Goal: Task Accomplishment & Management: Use online tool/utility

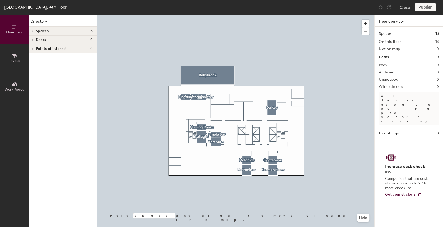
click at [21, 62] on button "Layout" at bounding box center [14, 58] width 29 height 29
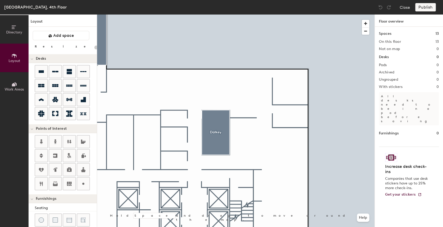
drag, startPoint x: 63, startPoint y: 38, endPoint x: 95, endPoint y: 48, distance: 33.8
click at [63, 38] on button "Add space" at bounding box center [61, 35] width 57 height 9
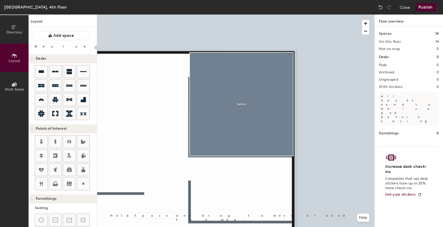
click at [262, 15] on div at bounding box center [235, 15] width 277 height 0
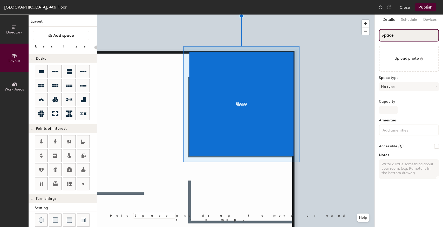
type input "20"
click at [356, 37] on div "Directory Layout Work Areas Layout Add space Resize Desks Points of Interest Fu…" at bounding box center [221, 121] width 443 height 213
type input "Ca"
type input "20"
type input "Castl"
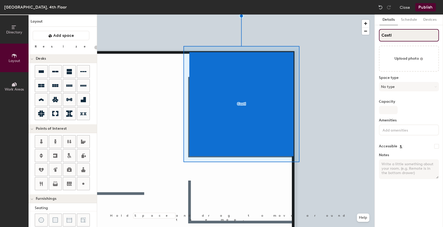
type input "20"
type input "Castle"
type input "20"
type input "Castleknoc"
type input "20"
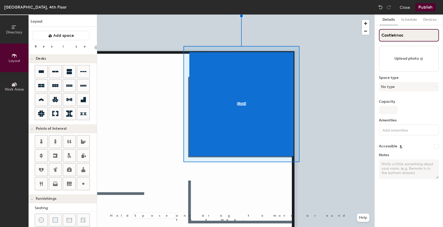
type input "Castleknock"
type input "20"
type input "Castleknock"
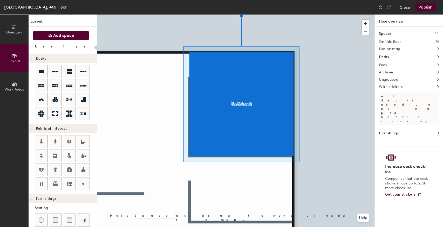
click at [62, 34] on span "Add space" at bounding box center [63, 35] width 21 height 5
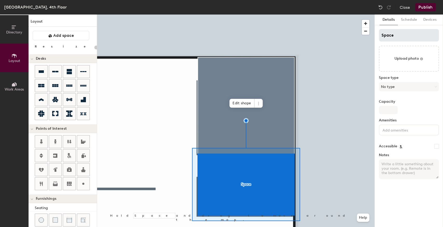
type input "20"
click at [359, 36] on div "Directory Layout Work Areas Layout Add space Resize Desks Points of Interest Fu…" at bounding box center [221, 121] width 443 height 213
type input "C"
type input "20"
type input "Cl"
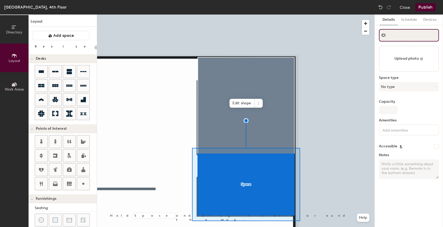
type input "20"
type input "Clon"
type input "20"
type input "Clontar"
type input "20"
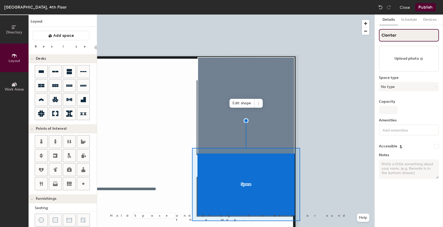
type input "Clontarf"
type input "20"
type input "Clontarf"
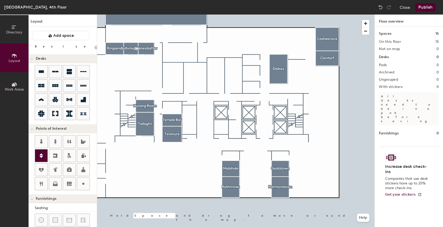
click at [41, 153] on icon at bounding box center [41, 155] width 4 height 5
click at [56, 156] on icon at bounding box center [55, 156] width 4 height 4
click at [292, 15] on div at bounding box center [235, 15] width 277 height 0
click at [53, 87] on icon at bounding box center [55, 86] width 6 height 6
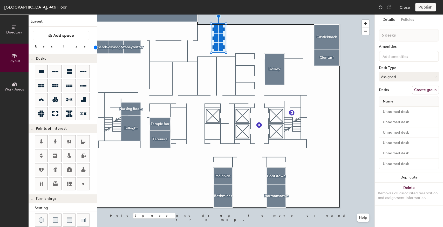
click at [94, 47] on input "range" at bounding box center [94, 47] width 0 height 4
click at [231, 15] on div at bounding box center [235, 15] width 277 height 0
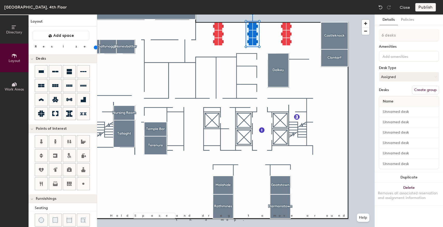
click at [235, 15] on div at bounding box center [235, 15] width 277 height 0
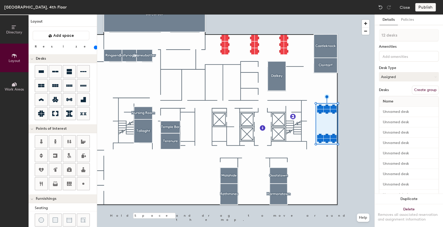
click at [324, 15] on div at bounding box center [235, 15] width 277 height 0
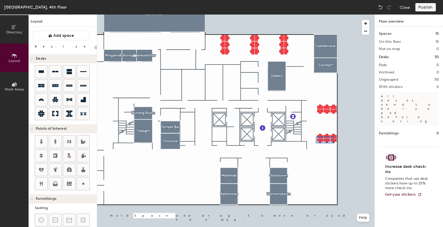
type input "80"
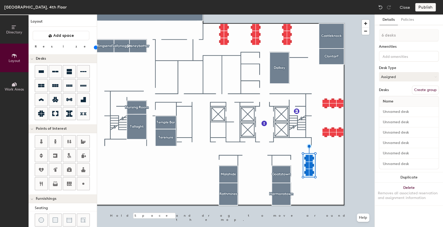
click at [321, 15] on div at bounding box center [235, 15] width 277 height 0
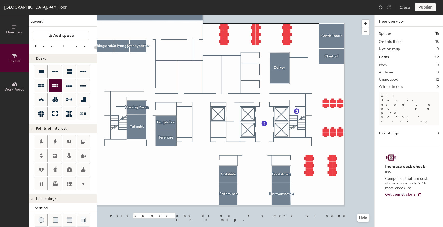
click at [52, 87] on icon at bounding box center [55, 86] width 6 height 6
type input "80"
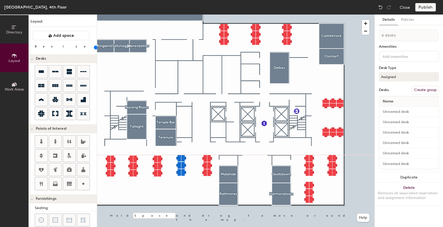
type input "1 desk"
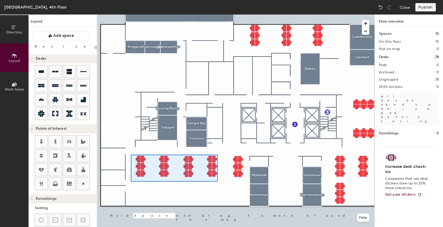
type input "80"
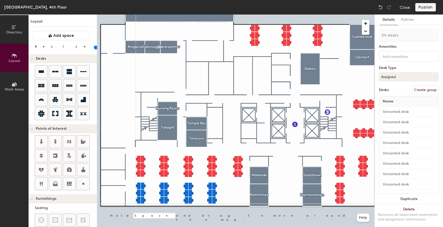
type input "1 desk"
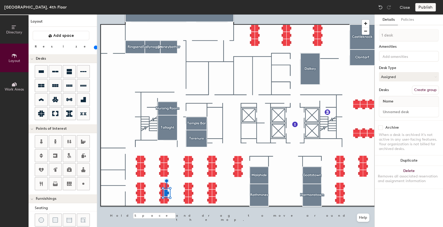
click at [226, 15] on div at bounding box center [235, 15] width 277 height 0
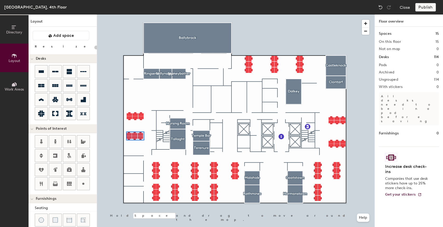
type input "80"
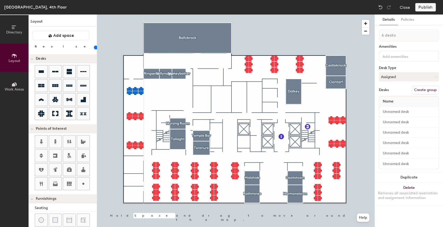
type input "1 desk"
click at [144, 15] on div at bounding box center [235, 15] width 277 height 0
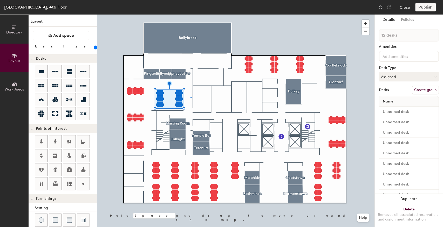
click at [190, 15] on div at bounding box center [235, 15] width 277 height 0
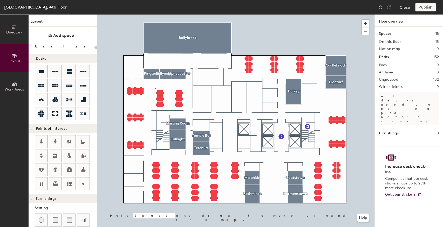
click at [155, 15] on div at bounding box center [235, 15] width 277 height 0
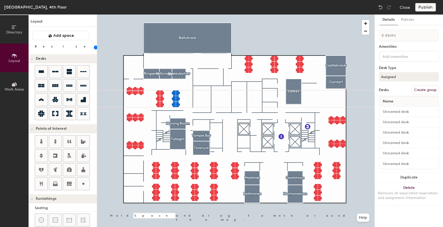
click at [187, 15] on div at bounding box center [235, 15] width 277 height 0
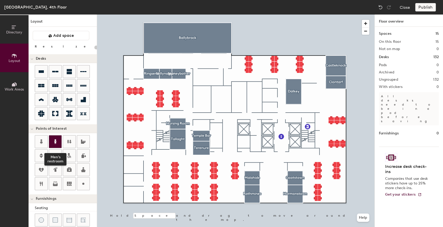
click at [53, 143] on icon at bounding box center [55, 142] width 6 height 6
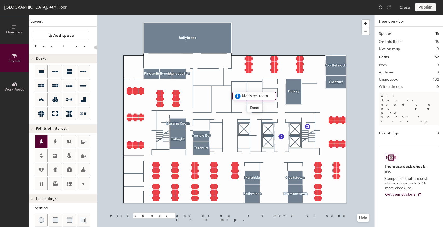
click at [38, 144] on div at bounding box center [41, 141] width 12 height 12
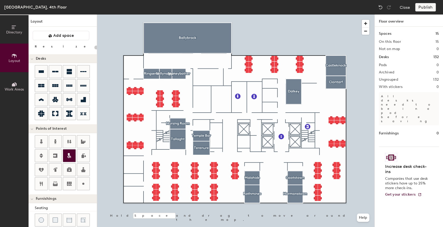
drag, startPoint x: 54, startPoint y: 155, endPoint x: 73, endPoint y: 152, distance: 18.4
click at [55, 155] on icon at bounding box center [55, 156] width 6 height 6
click at [189, 15] on div at bounding box center [235, 15] width 277 height 0
click at [53, 170] on icon at bounding box center [55, 170] width 6 height 6
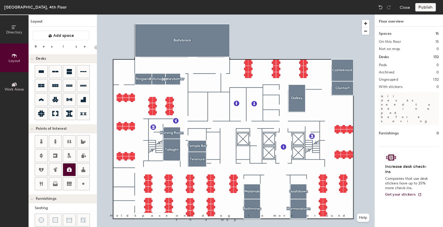
click at [67, 167] on icon at bounding box center [69, 169] width 5 height 4
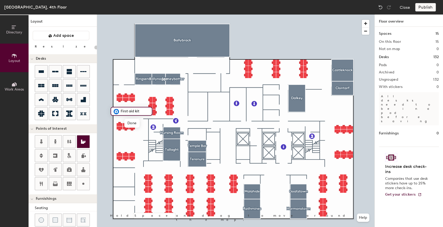
click at [171, 15] on div at bounding box center [235, 15] width 277 height 0
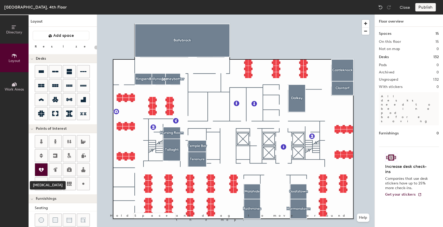
click at [43, 168] on icon at bounding box center [41, 170] width 5 height 4
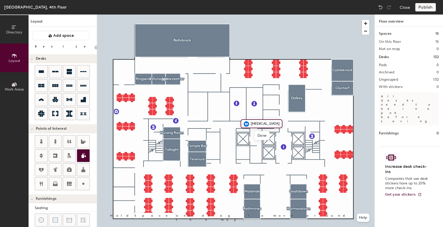
type input "20"
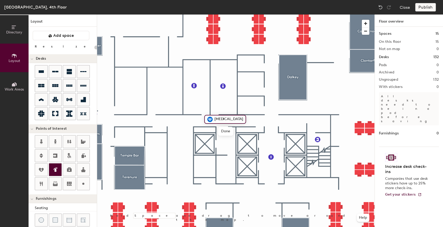
click at [55, 170] on icon at bounding box center [55, 169] width 3 height 4
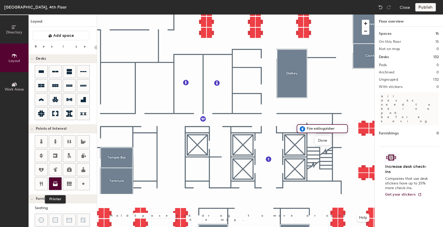
click at [50, 180] on div at bounding box center [55, 183] width 12 height 12
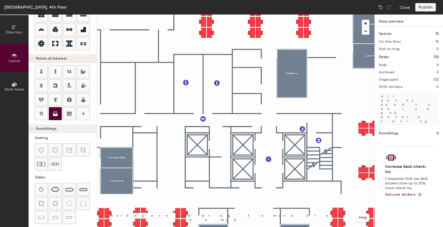
scroll to position [98, 0]
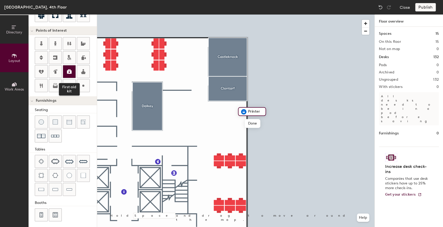
click at [65, 69] on div at bounding box center [69, 71] width 12 height 12
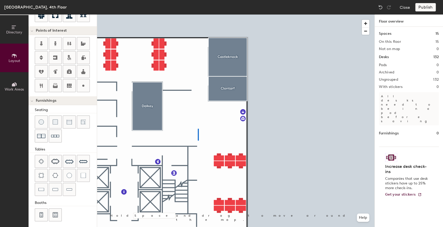
click at [198, 15] on div at bounding box center [235, 15] width 277 height 0
click at [319, 13] on div "San Francisco, 4th Floor Close Publish Directory Layout Work Areas Layout Add s…" at bounding box center [221, 113] width 443 height 227
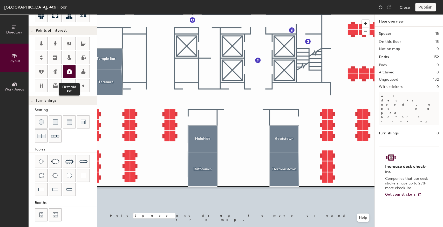
click at [70, 69] on icon at bounding box center [69, 71] width 5 height 4
click at [67, 74] on div at bounding box center [69, 71] width 12 height 12
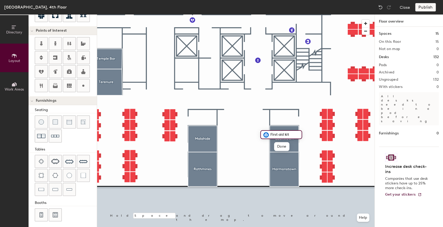
type input "20"
click at [273, 147] on span "Done" at bounding box center [274, 146] width 15 height 9
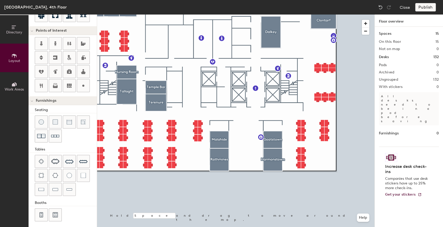
click at [262, 15] on div at bounding box center [235, 15] width 277 height 0
click at [259, 15] on div at bounding box center [235, 15] width 277 height 0
click at [242, 15] on div at bounding box center [235, 15] width 277 height 0
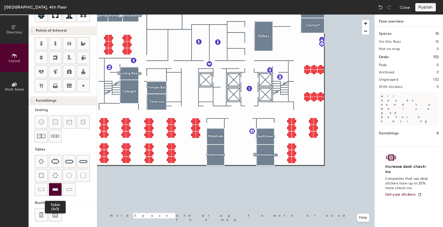
click at [53, 187] on img at bounding box center [55, 189] width 6 height 5
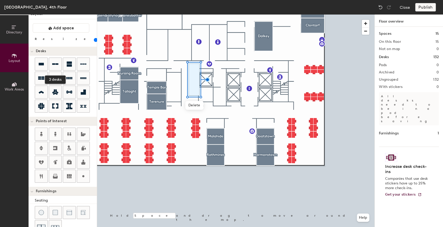
scroll to position [0, 0]
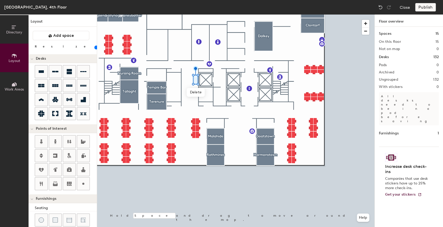
drag, startPoint x: 53, startPoint y: 48, endPoint x: 48, endPoint y: 50, distance: 5.8
click at [94, 50] on input "range" at bounding box center [94, 47] width 0 height 4
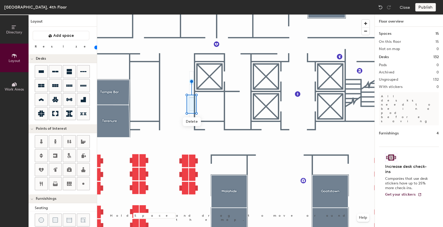
click at [177, 15] on div at bounding box center [235, 15] width 277 height 0
type input "20"
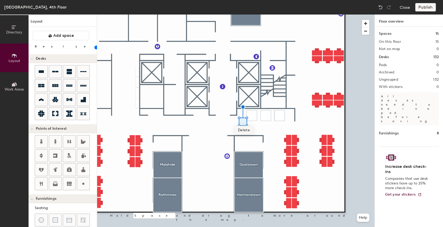
scroll to position [69, 0]
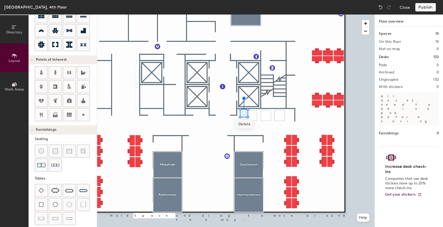
click at [252, 15] on div at bounding box center [235, 15] width 277 height 0
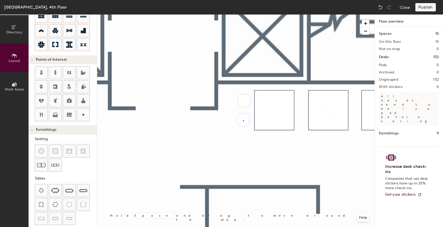
click at [243, 15] on div at bounding box center [235, 15] width 277 height 0
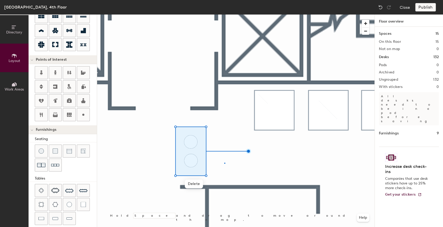
click at [224, 15] on div at bounding box center [235, 15] width 277 height 0
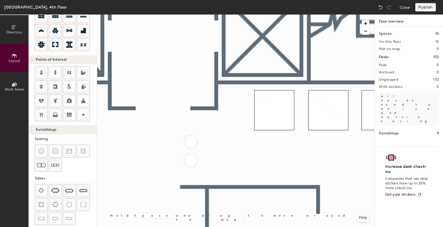
click at [192, 15] on div at bounding box center [235, 15] width 277 height 0
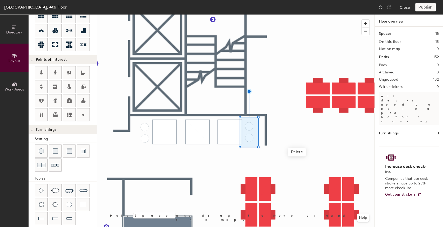
click at [245, 15] on div at bounding box center [235, 15] width 277 height 0
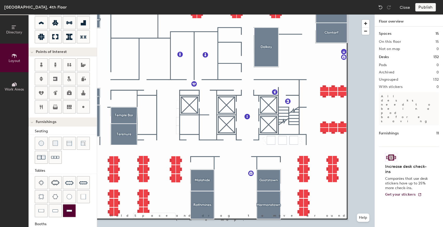
scroll to position [98, 0]
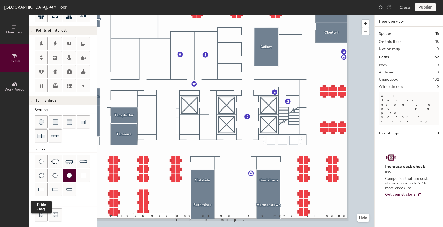
click at [43, 187] on img at bounding box center [41, 189] width 6 height 5
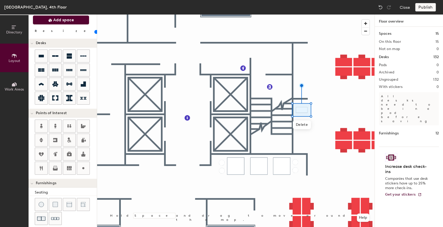
scroll to position [0, 0]
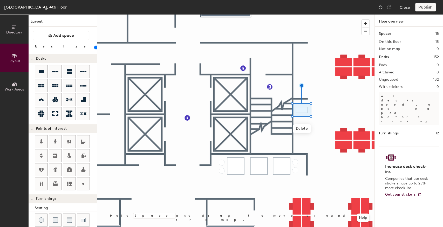
click at [94, 46] on input "range" at bounding box center [94, 47] width 0 height 4
click at [275, 15] on div at bounding box center [235, 15] width 277 height 0
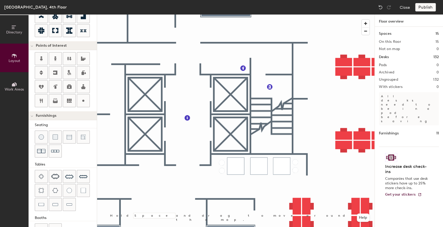
scroll to position [86, 0]
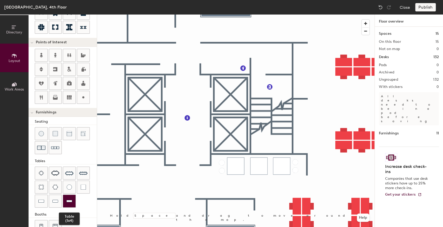
click at [67, 200] on img at bounding box center [69, 201] width 6 height 5
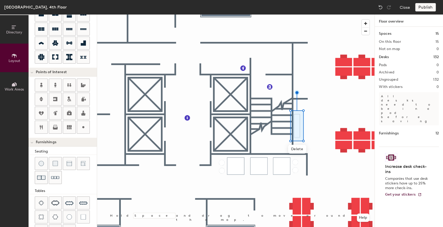
scroll to position [0, 0]
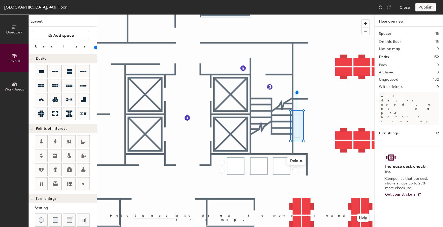
click at [94, 48] on input "range" at bounding box center [94, 47] width 0 height 4
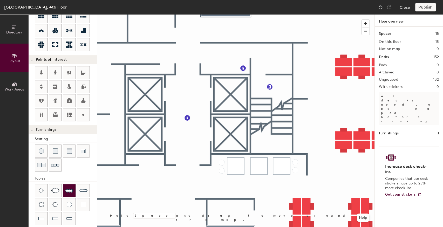
scroll to position [86, 0]
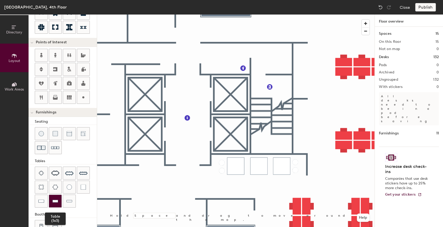
click at [55, 200] on img at bounding box center [55, 201] width 6 height 5
click at [44, 199] on img at bounding box center [41, 201] width 6 height 5
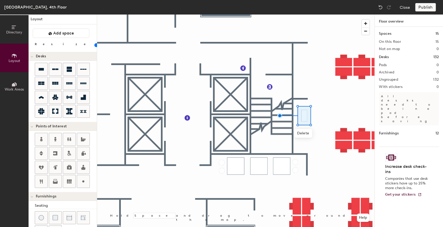
scroll to position [0, 0]
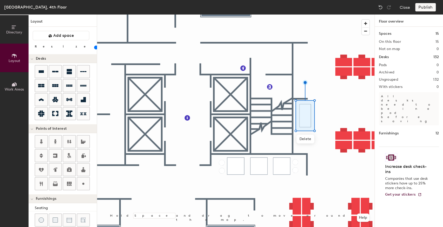
click at [94, 47] on input "range" at bounding box center [94, 47] width 0 height 4
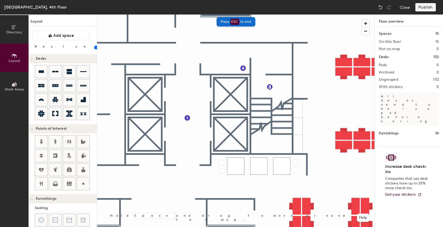
type input "40"
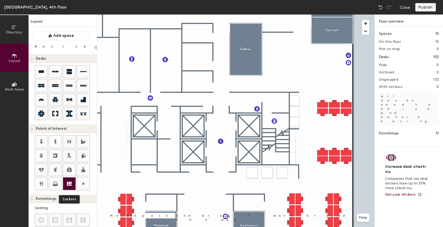
scroll to position [69, 0]
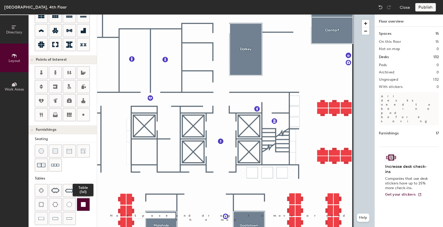
click at [85, 202] on img at bounding box center [83, 204] width 5 height 5
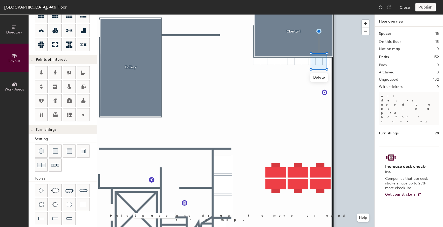
click at [300, 15] on div at bounding box center [235, 15] width 277 height 0
click at [274, 15] on div at bounding box center [235, 15] width 277 height 0
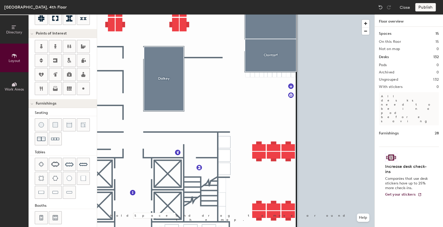
scroll to position [98, 0]
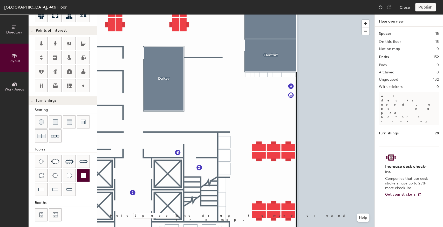
click at [78, 172] on div at bounding box center [83, 175] width 12 height 12
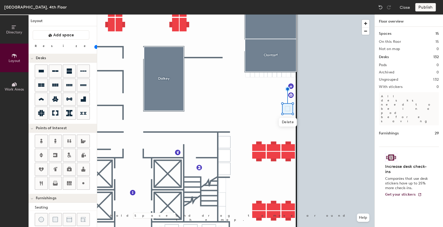
scroll to position [0, 0]
click at [94, 48] on input "range" at bounding box center [94, 47] width 0 height 4
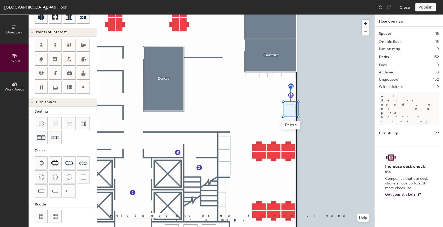
scroll to position [98, 0]
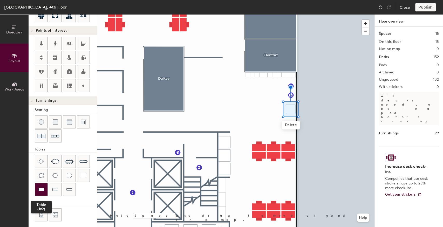
click at [40, 187] on img at bounding box center [41, 189] width 6 height 5
click at [54, 187] on img at bounding box center [55, 189] width 6 height 5
click at [41, 188] on img at bounding box center [41, 189] width 6 height 5
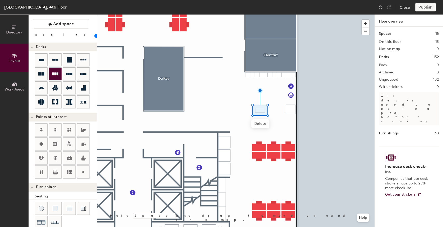
scroll to position [11, 0]
click at [94, 37] on input "range" at bounding box center [94, 36] width 0 height 4
click at [220, 15] on div at bounding box center [235, 15] width 277 height 0
type input "20"
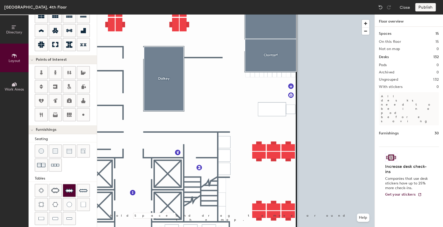
scroll to position [81, 0]
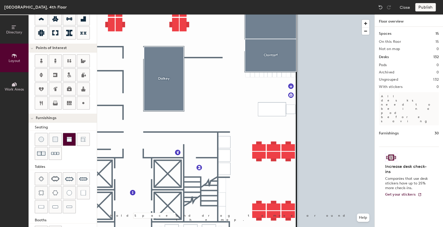
click at [70, 142] on div at bounding box center [69, 139] width 12 height 12
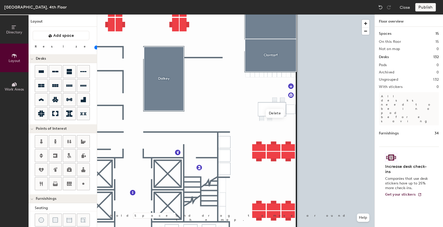
scroll to position [81, 0]
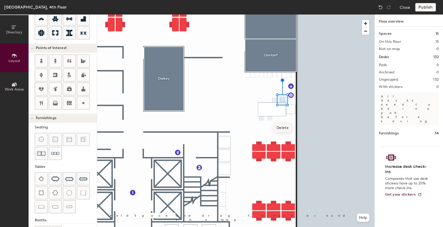
click at [276, 130] on span "Delete" at bounding box center [283, 128] width 18 height 9
click at [382, 6] on img at bounding box center [380, 7] width 5 height 5
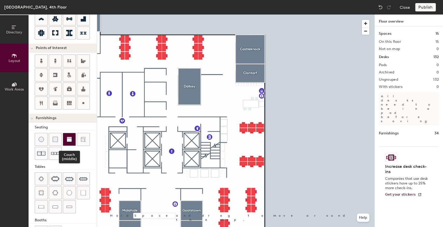
click at [68, 137] on img at bounding box center [69, 139] width 5 height 5
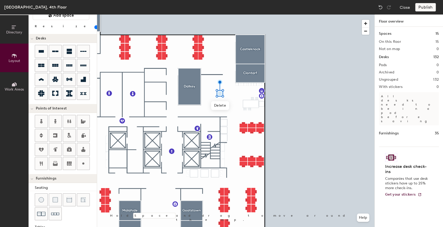
scroll to position [0, 0]
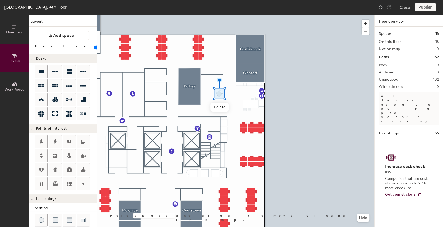
click at [94, 46] on input "range" at bounding box center [94, 47] width 0 height 4
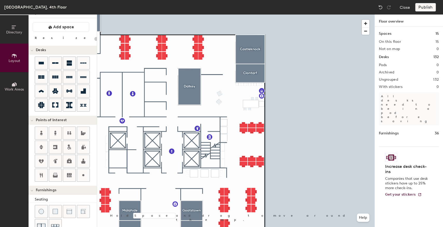
scroll to position [52, 0]
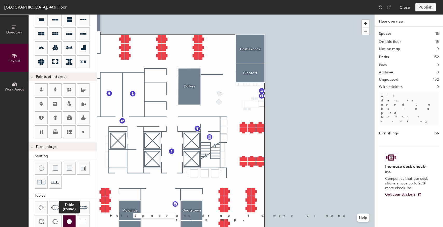
click at [72, 216] on div at bounding box center [69, 221] width 12 height 12
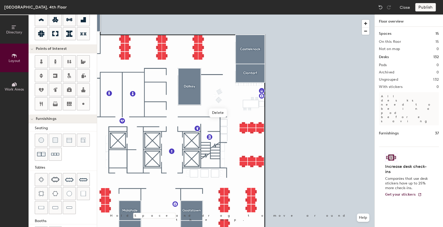
scroll to position [98, 0]
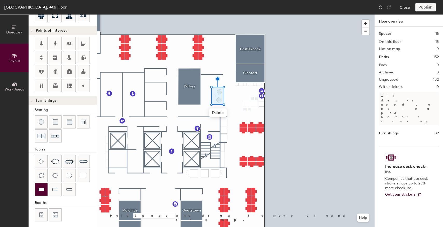
click at [44, 187] on div at bounding box center [41, 189] width 12 height 12
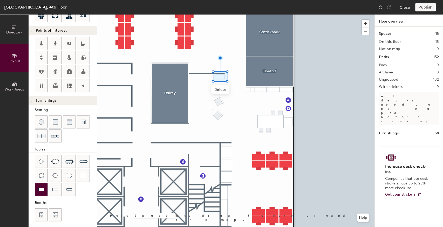
click at [41, 187] on img at bounding box center [41, 189] width 6 height 5
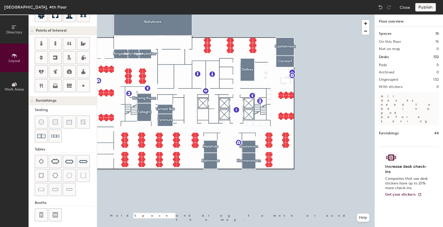
drag, startPoint x: 79, startPoint y: 177, endPoint x: 90, endPoint y: 159, distance: 21.1
click at [79, 177] on div at bounding box center [83, 175] width 12 height 12
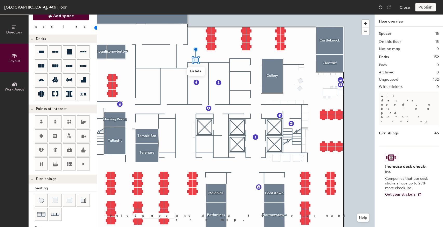
scroll to position [0, 0]
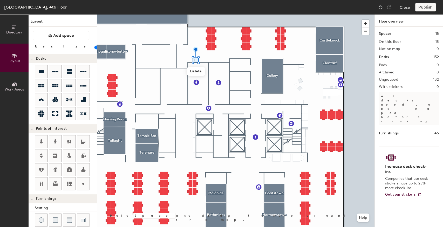
type input "40"
click at [223, 15] on div at bounding box center [235, 15] width 277 height 0
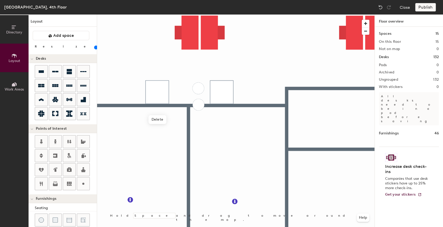
click at [172, 15] on div at bounding box center [235, 15] width 277 height 0
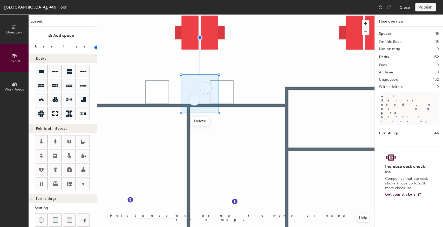
click at [229, 15] on div at bounding box center [235, 15] width 277 height 0
click at [231, 15] on div at bounding box center [235, 15] width 277 height 0
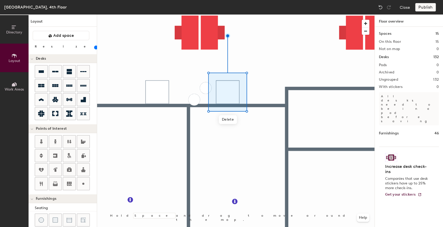
click at [199, 15] on div at bounding box center [235, 15] width 277 height 0
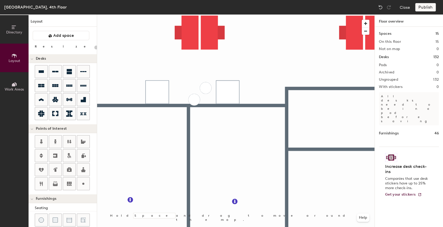
click at [203, 15] on div at bounding box center [235, 15] width 277 height 0
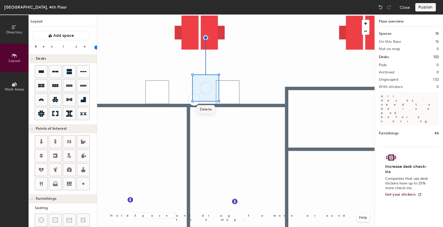
click at [188, 15] on div at bounding box center [235, 15] width 277 height 0
click at [205, 15] on div at bounding box center [235, 15] width 277 height 0
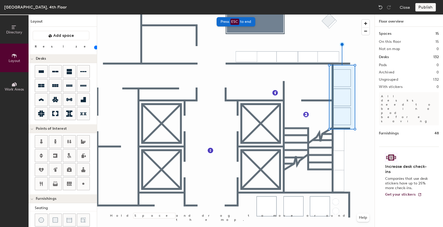
click at [394, 92] on div "Directory Layout Work Areas Layout Add space Resize Desks Points of Interest Fu…" at bounding box center [221, 121] width 443 height 213
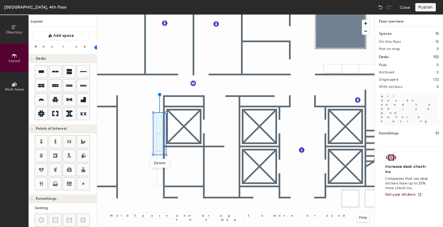
type input "20"
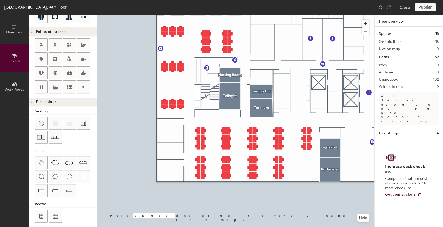
scroll to position [98, 0]
drag, startPoint x: 59, startPoint y: 134, endPoint x: 75, endPoint y: 135, distance: 16.4
click at [59, 134] on img at bounding box center [55, 136] width 8 height 8
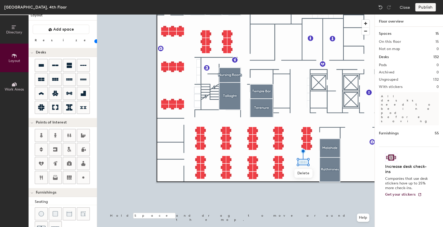
scroll to position [0, 0]
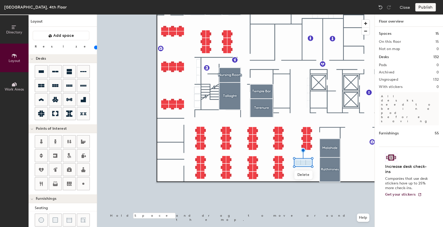
click at [94, 48] on input "range" at bounding box center [94, 47] width 0 height 4
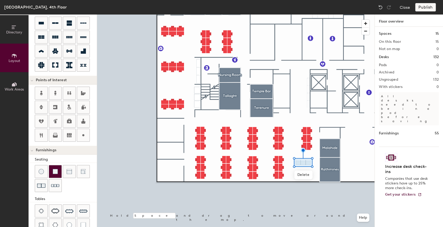
scroll to position [52, 0]
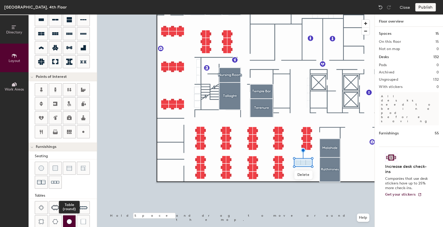
click at [71, 216] on div at bounding box center [69, 221] width 12 height 12
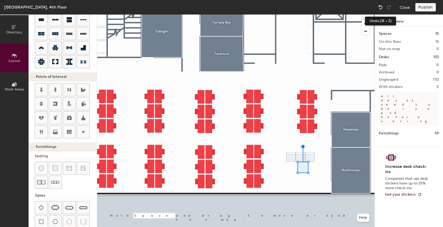
click at [381, 8] on img at bounding box center [380, 7] width 5 height 5
click at [378, 6] on img at bounding box center [380, 7] width 5 height 5
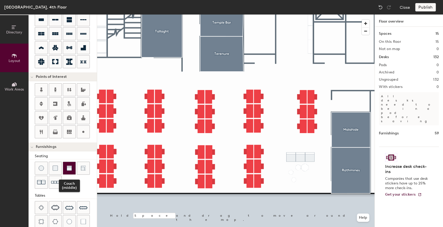
click at [67, 168] on img at bounding box center [69, 168] width 5 height 5
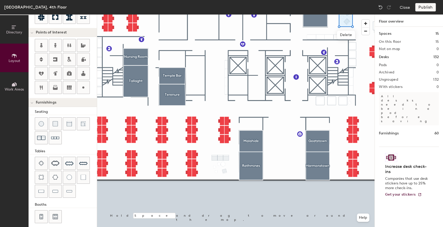
scroll to position [98, 0]
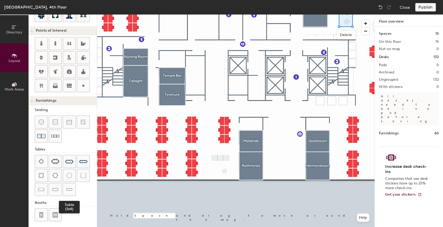
drag, startPoint x: 72, startPoint y: 188, endPoint x: 93, endPoint y: 180, distance: 22.4
click at [72, 188] on img at bounding box center [69, 189] width 6 height 5
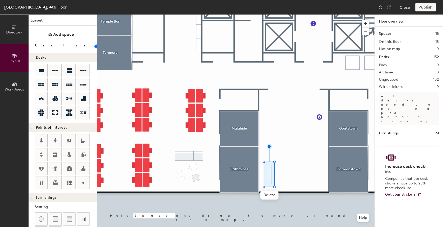
scroll to position [0, 0]
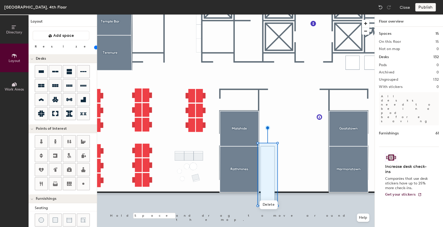
type input "40"
click at [94, 47] on input "range" at bounding box center [94, 47] width 0 height 4
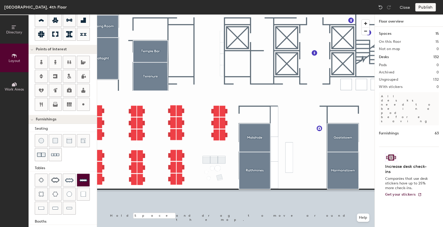
scroll to position [86, 0]
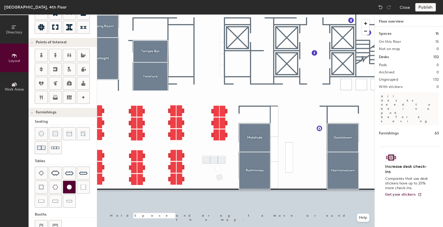
click at [71, 186] on img at bounding box center [69, 187] width 5 height 5
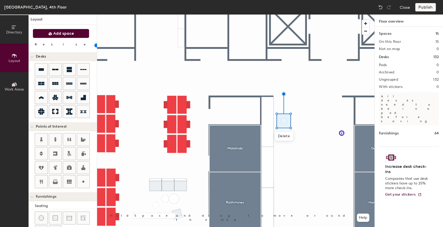
scroll to position [0, 0]
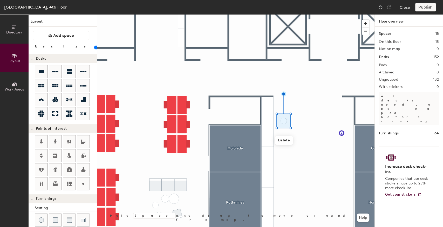
click at [94, 46] on input "range" at bounding box center [94, 47] width 0 height 4
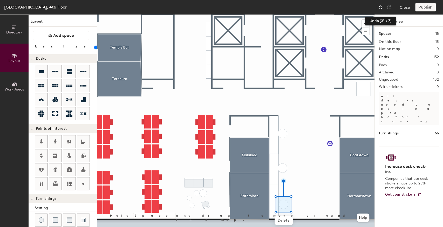
click at [381, 9] on img at bounding box center [380, 7] width 5 height 5
click at [382, 8] on img at bounding box center [380, 7] width 5 height 5
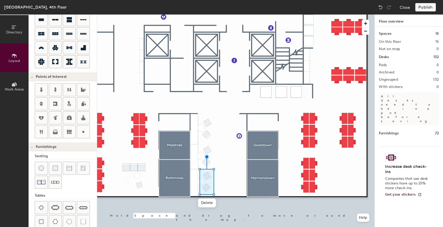
scroll to position [69, 0]
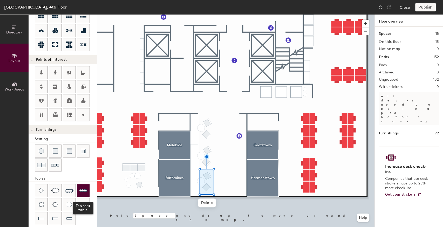
click at [84, 190] on img at bounding box center [83, 190] width 8 height 8
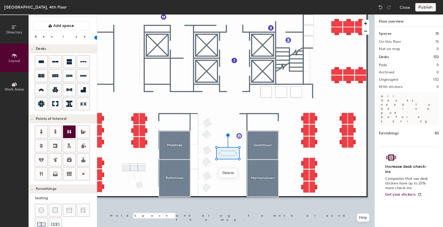
scroll to position [0, 0]
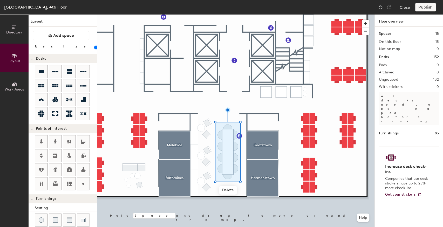
click at [94, 48] on input "range" at bounding box center [94, 47] width 0 height 4
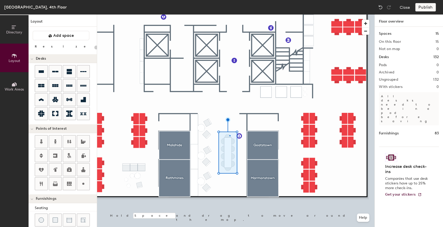
click at [229, 15] on div at bounding box center [235, 15] width 277 height 0
type input "40"
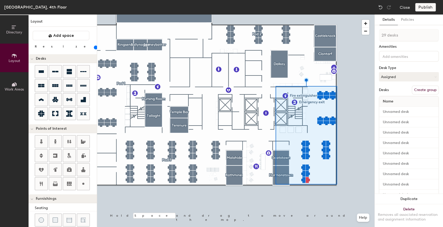
type input "30 desks"
click at [417, 93] on button "Create group" at bounding box center [425, 90] width 27 height 9
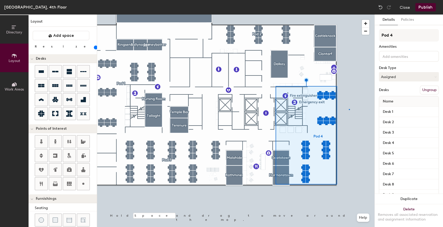
click at [349, 15] on div at bounding box center [235, 15] width 277 height 0
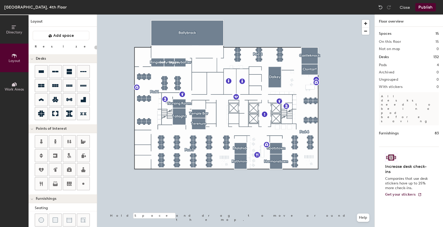
click at [428, 8] on button "Publish" at bounding box center [425, 7] width 21 height 8
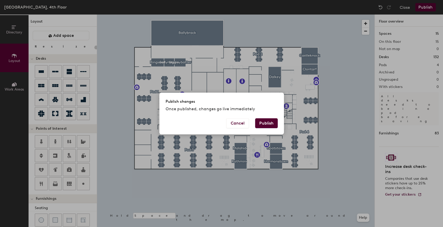
click at [267, 124] on button "Publish" at bounding box center [266, 123] width 23 height 10
type input "20"
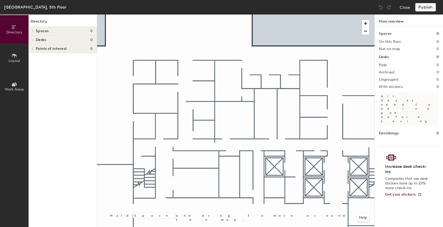
click at [12, 59] on span "Layout" at bounding box center [15, 61] width 12 height 4
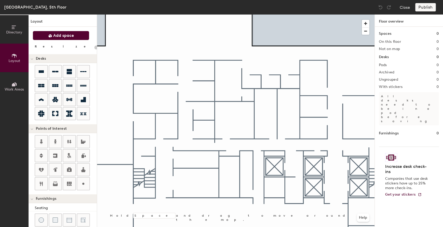
click at [64, 37] on span "Add space" at bounding box center [63, 35] width 21 height 5
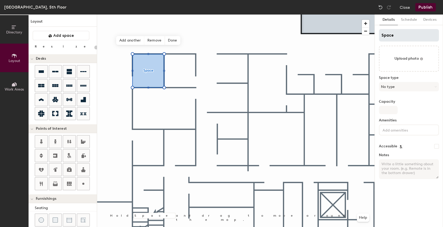
type input "20"
click at [370, 36] on div "Directory Layout Work Areas Layout Add space Resize Desks Points of Interest Fu…" at bounding box center [221, 121] width 443 height 213
type input "E"
type input "20"
type input "Edison"
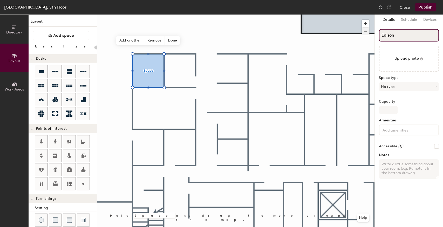
type input "20"
type input "Edison"
type input "20"
type input "Edison Park"
type input "20"
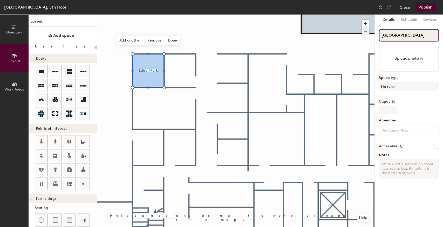
type input "Edison Park"
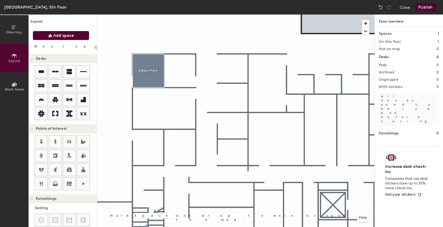
click at [64, 39] on button "Add space" at bounding box center [61, 35] width 57 height 9
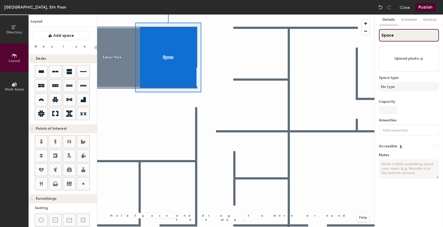
type input "20"
click at [363, 36] on div "Directory Layout Work Areas Layout Add space Resize Desks Points of Interest Fu…" at bounding box center [221, 121] width 443 height 213
type input "G"
type input "20"
type input "Gar"
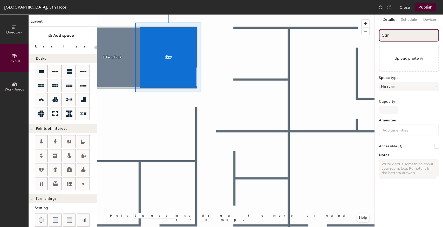
type input "20"
type input "Garf"
type input "20"
type input "Garfie"
type input "20"
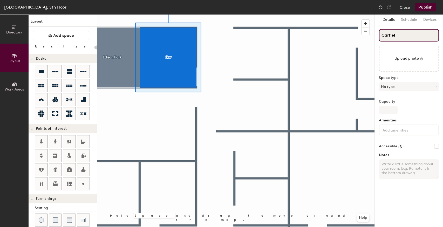
type input "Garfield"
type input "20"
type input "Garfield"
type input "20"
type input "Garfield Rid"
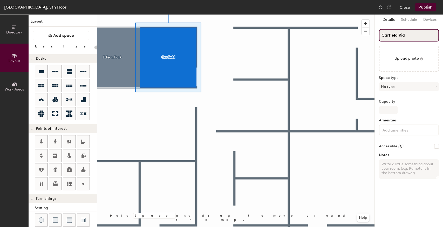
type input "20"
type input "Garfield Ridg"
type input "20"
type input "Garfield Ridg"
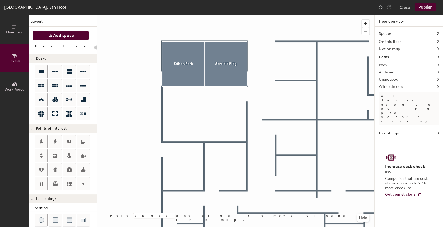
click at [54, 39] on button "Add space" at bounding box center [61, 35] width 57 height 9
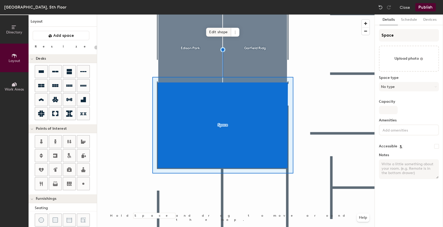
click at [215, 31] on span "Edit shape" at bounding box center [218, 32] width 25 height 9
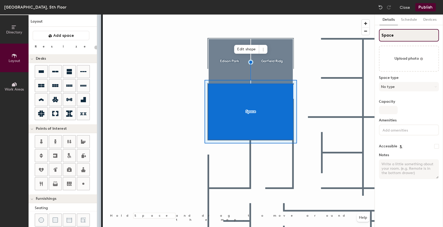
click at [364, 42] on div "Directory Layout Work Areas Layout Add space Resize Desks Points of Interest Fu…" at bounding box center [221, 121] width 443 height 213
type input "20"
type input "G"
type input "20"
type input "G"
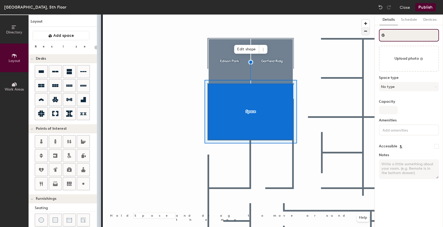
type input "20"
type input "GB"
type input "20"
type input "G"
type input "20"
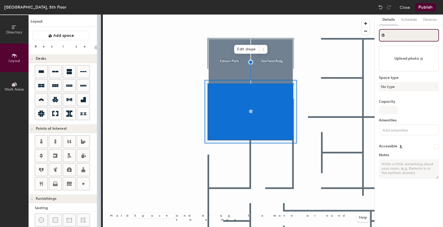
click at [372, 33] on div "Directory Layout Work Areas Layout Add space Resize Desks Points of Interest Fu…" at bounding box center [221, 121] width 443 height 213
type input "B"
type input "20"
type input "Brig"
type input "20"
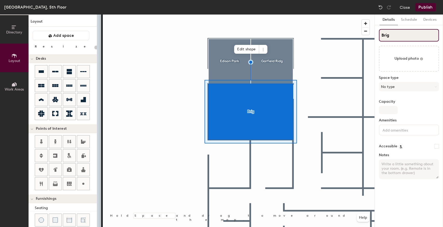
type input "Brigh"
type input "20"
type input "Brighton"
type input "20"
type input "Brighton"
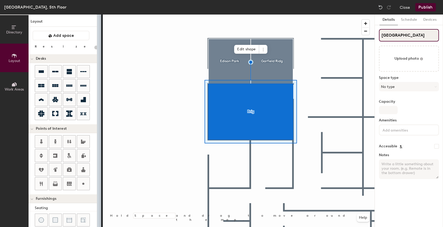
type input "20"
type input "Brighton Pa"
type input "20"
type input "Brighton Park"
type input "20"
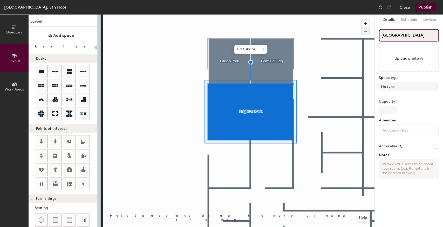
type input "Brighton Park"
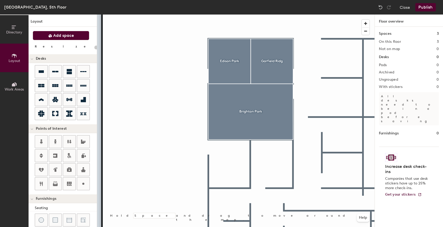
click at [50, 34] on icon at bounding box center [50, 36] width 4 height 4
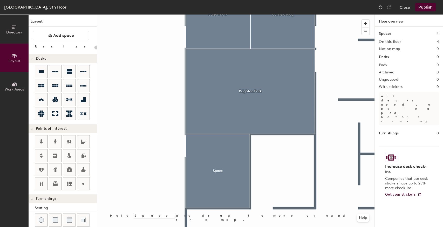
click at [225, 15] on div at bounding box center [235, 15] width 277 height 0
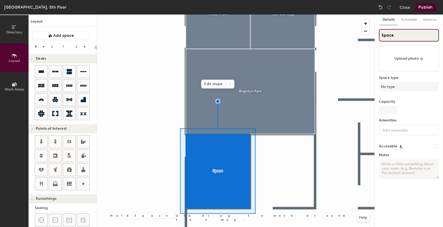
click at [351, 38] on div "Directory Layout Work Areas Layout Add space Resize Desks Points of Interest Fu…" at bounding box center [221, 121] width 443 height 213
type input "20"
type input "v"
type input "20"
type input "v"
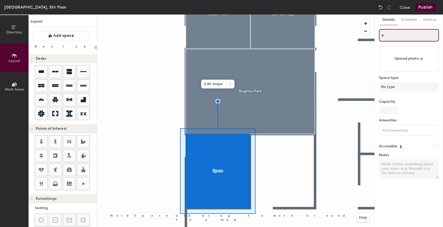
type input "20"
type input "vA"
type input "20"
type input "A"
type input "20"
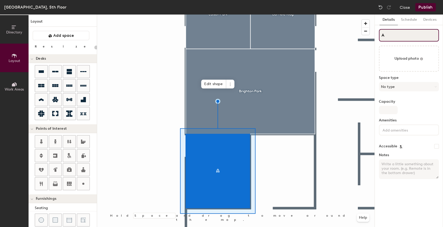
type input "Av"
type input "20"
type input "Aval"
type input "20"
type input "Avalo"
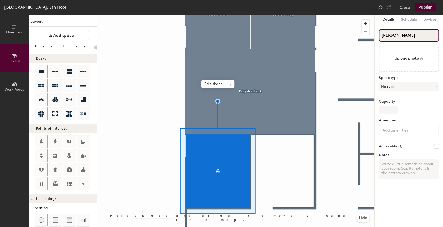
type input "20"
type input "Avalon"
type input "20"
type input "Avalon"
type input "20"
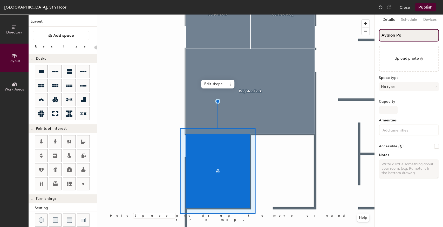
type input "Avalon Par"
type input "20"
type input "Avalon Park"
type input "20"
type input "Avalon Park"
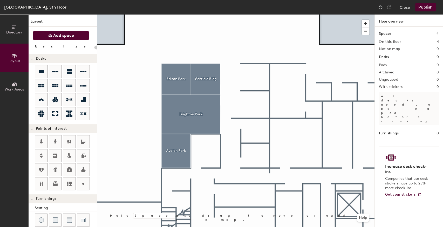
click at [64, 38] on button "Add space" at bounding box center [61, 35] width 57 height 9
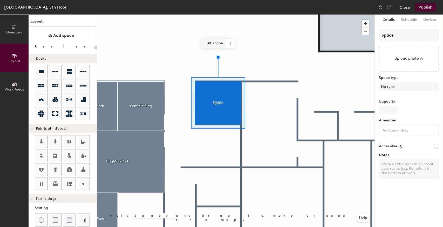
click at [208, 45] on span "Edit shape" at bounding box center [213, 43] width 25 height 9
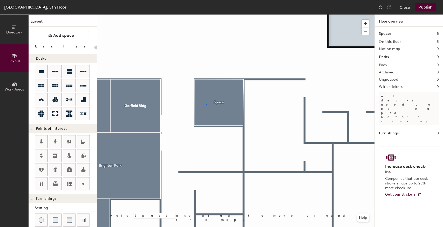
click at [206, 15] on div at bounding box center [235, 15] width 277 height 0
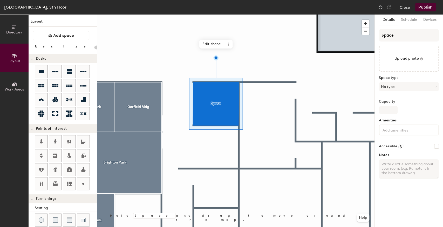
type input "20"
click at [356, 40] on div "Directory Layout Work Areas Layout Add space Resize Desks Points of Interest Fu…" at bounding box center [221, 121] width 443 height 213
type input "H"
type input "20"
type input "Hy"
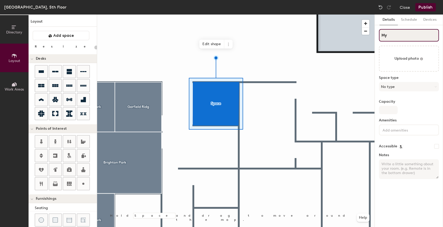
type input "20"
type input "Hyd"
type input "20"
type input "Hyde"
type input "20"
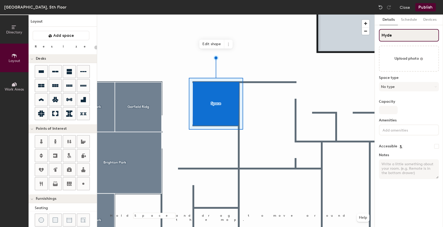
type input "Hyde"
type input "20"
type input "Hyde P{"
type input "20"
type input "Hyde P{a"
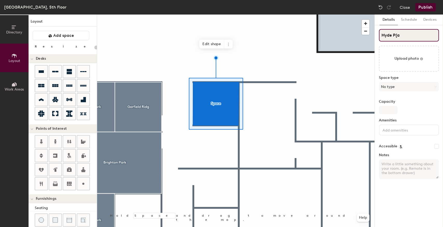
type input "20"
type input "Hyde P{ark"
type input "20"
type input "Hyde P{a"
type input "20"
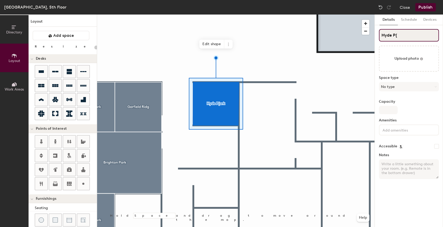
type input "Hyde P"
type input "20"
type input "Hyde Pa"
type input "20"
type input "Hyde Park"
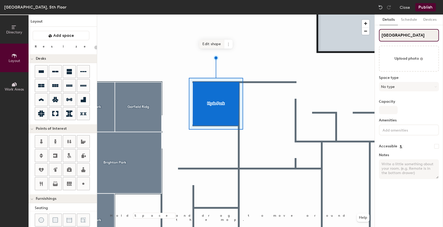
type input "20"
type input "Hyde Park"
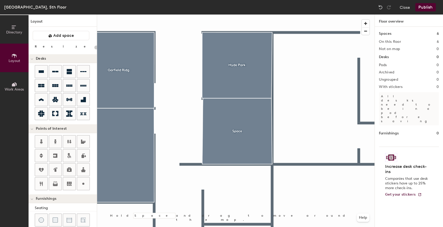
click at [206, 15] on div at bounding box center [235, 15] width 277 height 0
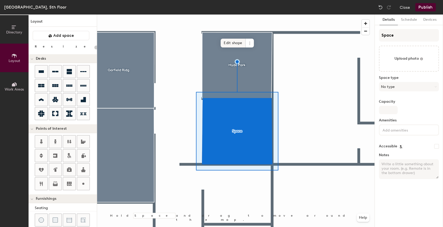
click at [227, 39] on span "Edit shape" at bounding box center [233, 43] width 25 height 9
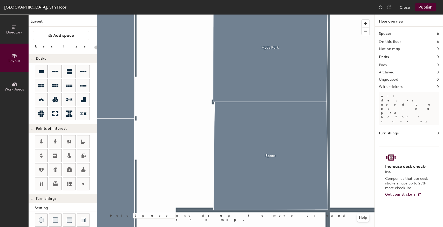
click at [218, 15] on div at bounding box center [235, 15] width 277 height 0
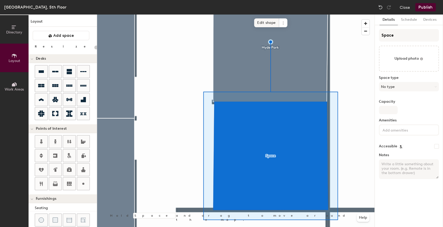
click at [263, 22] on span "Edit shape" at bounding box center [266, 22] width 25 height 9
type input "20"
click at [262, 24] on span "Edit shape" at bounding box center [266, 22] width 25 height 9
click at [262, 23] on span "Edit shape" at bounding box center [266, 22] width 25 height 9
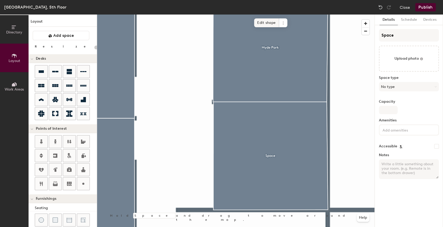
click at [263, 21] on span "Edit shape" at bounding box center [266, 22] width 25 height 9
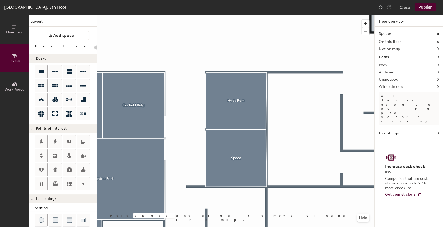
click at [239, 15] on div at bounding box center [235, 15] width 277 height 0
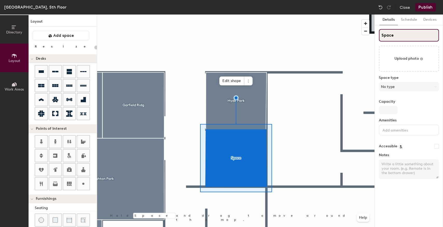
type input "20"
click at [372, 37] on div "Directory Layout Work Areas Layout Add space Resize Desks Points of Interest Fu…" at bounding box center [221, 121] width 443 height 213
type input "L"
type input "20"
type input "Lak"
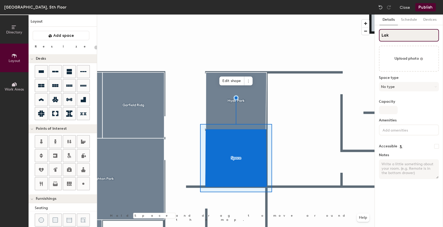
type input "20"
type input "Lake"
type input "20"
type input "Lakev"
type input "20"
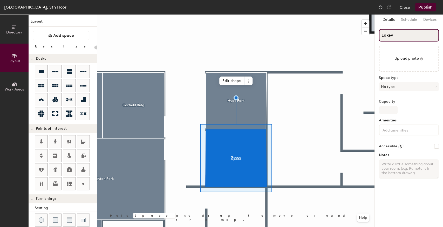
type input "Lakevi"
type input "20"
type input "[GEOGRAPHIC_DATA]"
type input "20"
type input "[GEOGRAPHIC_DATA]"
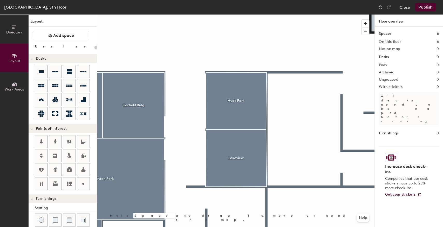
drag, startPoint x: 45, startPoint y: 141, endPoint x: 92, endPoint y: 137, distance: 47.9
click at [45, 141] on div at bounding box center [41, 141] width 12 height 12
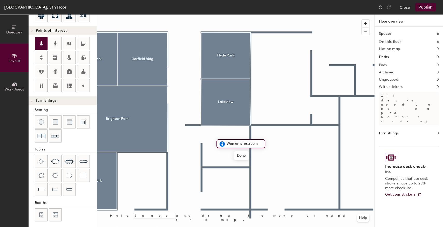
click at [41, 46] on div at bounding box center [41, 43] width 12 height 12
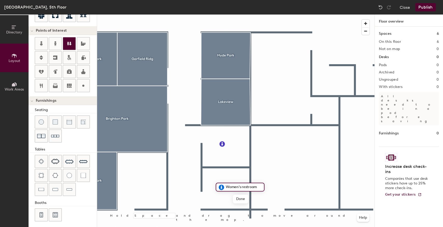
click at [66, 41] on icon at bounding box center [69, 43] width 6 height 6
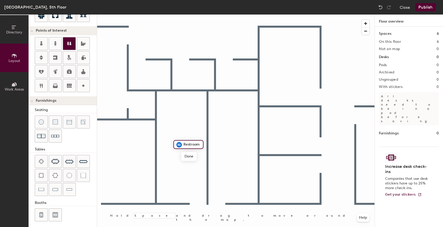
click at [68, 43] on icon at bounding box center [69, 44] width 4 height 4
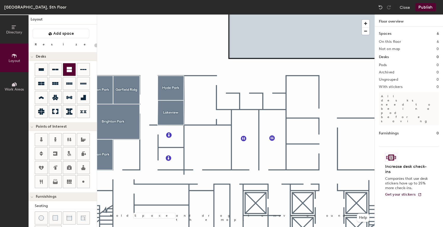
scroll to position [0, 0]
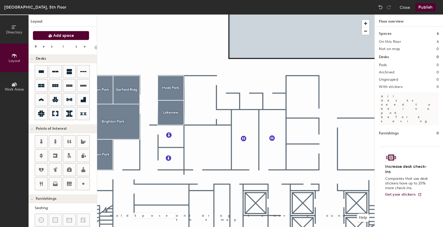
click at [67, 36] on span "Add space" at bounding box center [63, 35] width 21 height 5
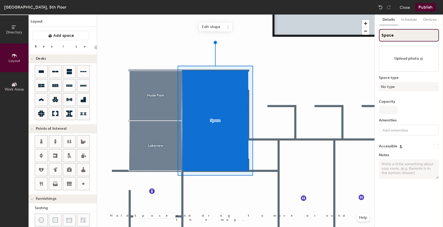
type input "20"
click at [358, 48] on div "Directory Layout Work Areas Layout Add space Resize Desks Points of Interest Fu…" at bounding box center [221, 121] width 443 height 213
type input "L"
type input "20"
type input "[PERSON_NAME]"
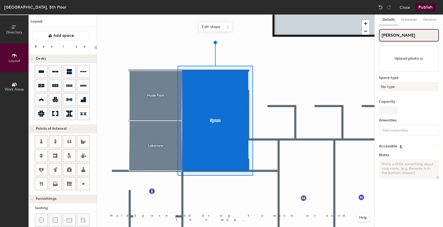
type input "20"
type input "Linco"
type input "20"
type input "Lincoln"
type input "20"
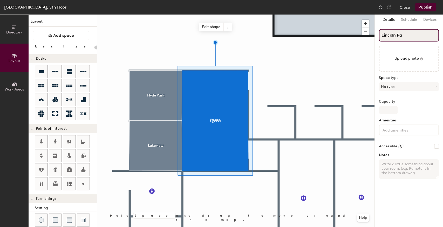
type input "Lincoln Par"
type input "20"
type input "[GEOGRAPHIC_DATA]"
type input "20"
type input "[GEOGRAPHIC_DATA]"
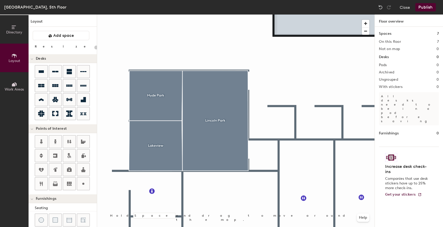
type input "20"
click at [72, 36] on span "Add space" at bounding box center [63, 35] width 21 height 5
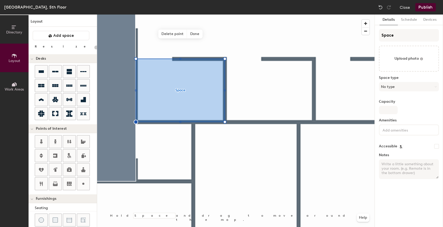
type input "20"
click at [357, 40] on div "Directory Layout Work Areas Layout Add space Resize Desks Points of Interest Fu…" at bounding box center [221, 121] width 443 height 213
type input "L"
type input "20"
type input "Li"
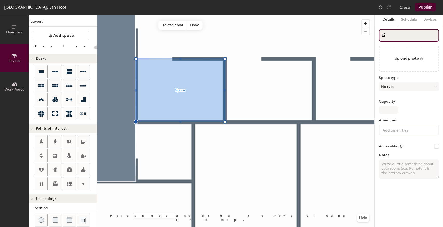
type input "20"
type input "Lit"
type input "20"
type input "Litt"
type input "20"
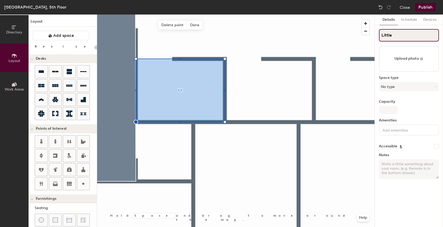
type input "Little"
type input "20"
type input "Little Vi"
type input "20"
type input "Little Vill"
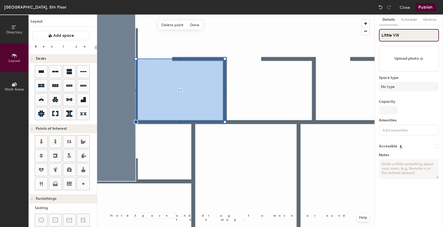
type input "20"
type input "[GEOGRAPHIC_DATA]"
type input "20"
type input "[GEOGRAPHIC_DATA]"
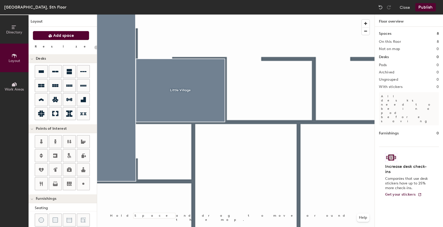
click at [48, 33] on span at bounding box center [50, 35] width 4 height 5
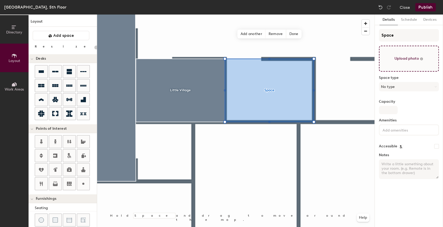
type input "20"
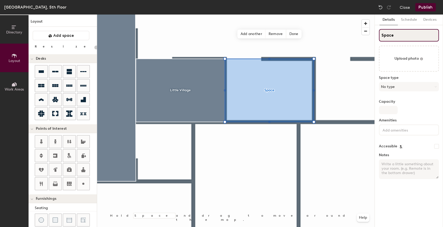
drag, startPoint x: 401, startPoint y: 30, endPoint x: 369, endPoint y: 33, distance: 32.1
click at [369, 33] on div "Directory Layout Work Areas Layout Add space Resize Desks Points of Interest Fu…" at bounding box center [221, 121] width 443 height 213
type input "L"
type input "20"
type input "Lo"
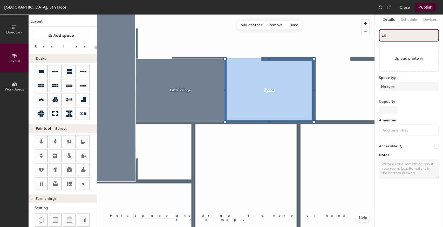
type input "20"
type input "Log"
type input "20"
type input "[PERSON_NAME]"
type input "20"
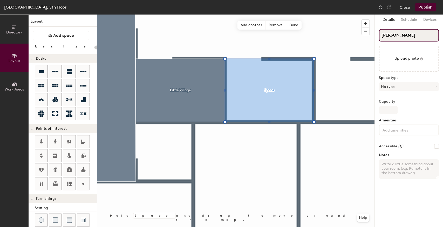
type input "[PERSON_NAME]"
type input "20"
type input "[PERSON_NAME]"
type input "20"
type input "[PERSON_NAME]"
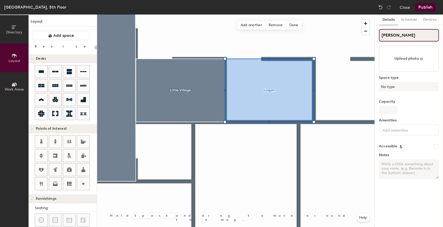
type input "20"
type input "[PERSON_NAME]"
type input "20"
type input "[PERSON_NAME][GEOGRAPHIC_DATA]"
type input "20"
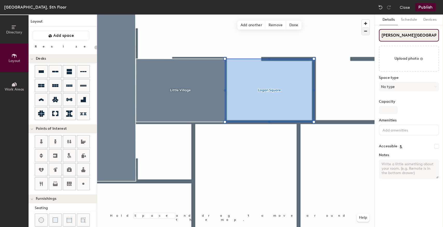
type input "[PERSON_NAME][GEOGRAPHIC_DATA]"
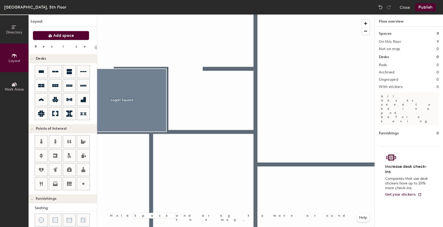
click at [67, 37] on span "Add space" at bounding box center [63, 35] width 21 height 5
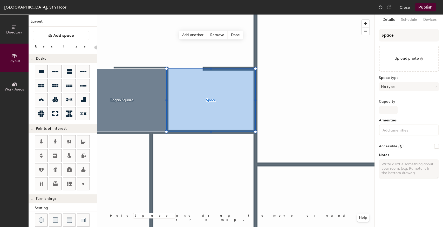
type input "20"
click at [369, 39] on div "Directory Layout Work Areas Layout Add space Resize Desks Points of Interest Fu…" at bounding box center [221, 121] width 443 height 213
type input "L"
type input "20"
type input "Lo"
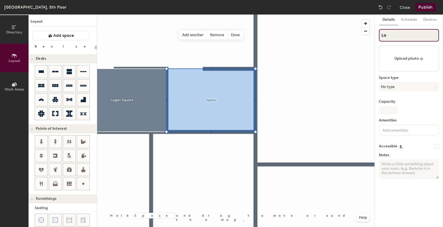
type input "20"
type input "Long"
type input "20"
type input "Longwood"
type input "20"
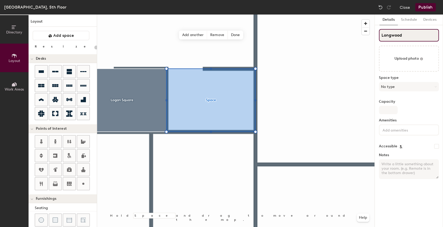
type input "Longwood"
type input "20"
type input "Longwood M"
type input "20"
type input "Longwood Mano"
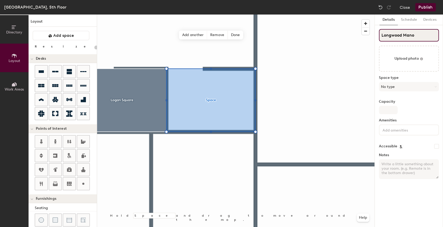
type input "20"
type input "[GEOGRAPHIC_DATA]"
type input "20"
type input "[GEOGRAPHIC_DATA]"
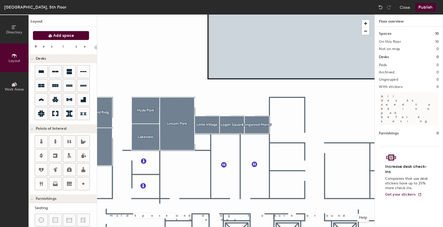
click at [78, 35] on button "Add space" at bounding box center [61, 35] width 57 height 9
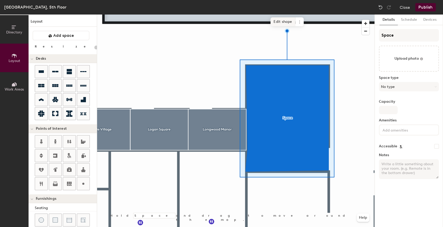
click at [288, 23] on span "Edit shape" at bounding box center [282, 21] width 25 height 9
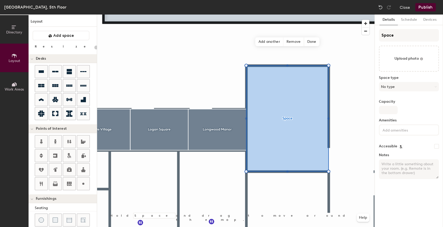
type input "20"
click at [345, 39] on div "Directory Layout Work Areas Layout Add space Resize Desks Points of Interest Fu…" at bounding box center [221, 121] width 443 height 213
type input "M"
type input "20"
type input "Mor"
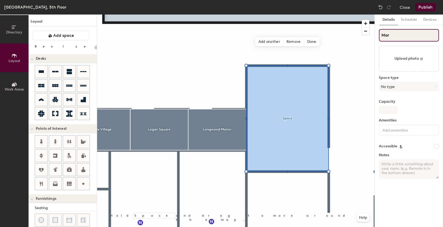
type input "20"
type input "Morg"
type input "20"
type input "[PERSON_NAME]"
type input "20"
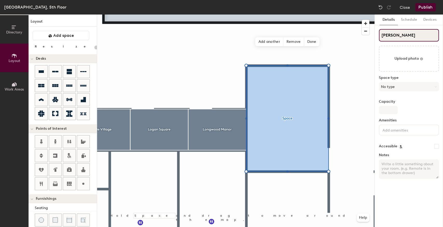
type input "[PERSON_NAME]"
type input "20"
type input "[PERSON_NAME]"
type input "20"
type input "[PERSON_NAME] Pa"
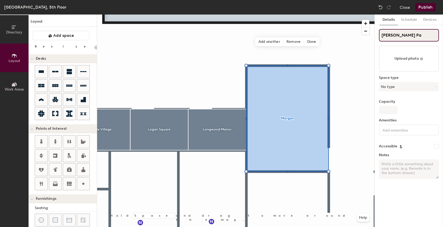
type input "20"
type input "[PERSON_NAME][GEOGRAPHIC_DATA]"
type input "20"
type input "Morgan Park"
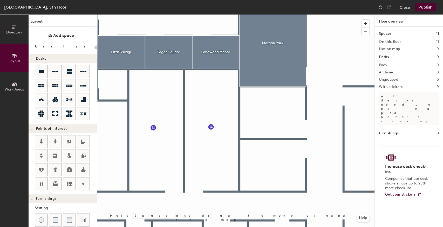
drag, startPoint x: 52, startPoint y: 35, endPoint x: 73, endPoint y: 42, distance: 21.8
click at [52, 35] on icon at bounding box center [50, 36] width 4 height 4
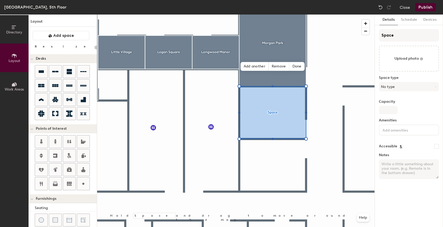
type input "20"
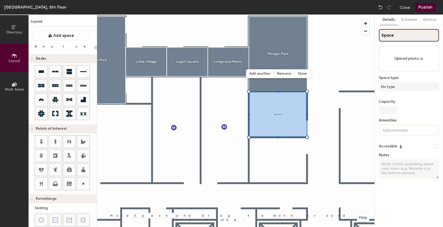
click at [370, 37] on div "Directory Layout Work Areas Layout Add space Resize Desks Points of Interest Fu…" at bounding box center [221, 121] width 443 height 213
type input "P"
type input "20"
type input "Pi"
type input "20"
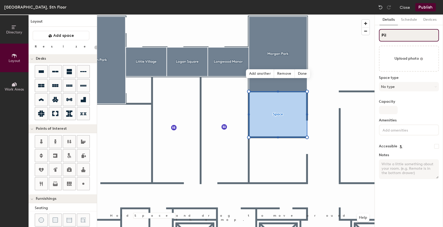
type input "Pils"
type input "20"
type input "Pilsen"
type input "20"
type input "Pilsen"
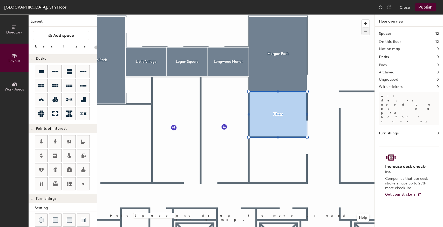
type input "20"
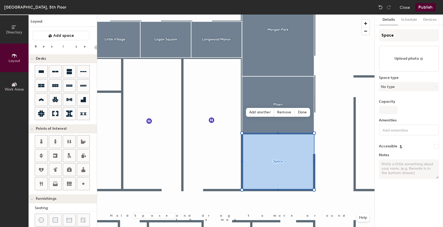
type input "20"
click at [367, 40] on div "Directory Layout Work Areas Layout Add space Resize Desks Points of Interest Fu…" at bounding box center [221, 121] width 443 height 213
type input "P"
type input "20"
type input "Po"
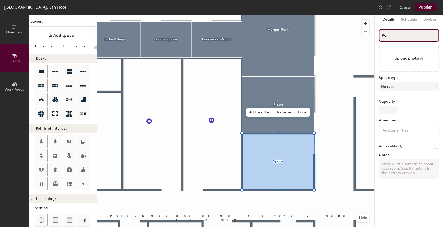
type input "20"
type input "Por"
type input "20"
type input "Port"
type input "20"
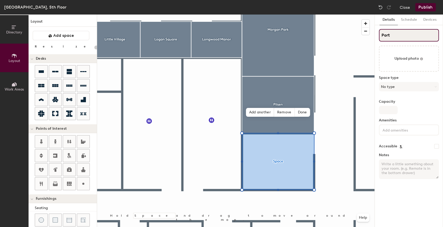
type input "Porta"
type input "20"
type input "Portag"
type input "20"
type input "Portage"
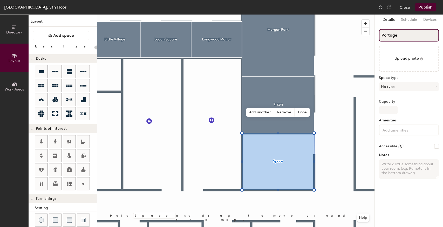
type input "20"
type input "Portage"
type input "20"
type input "Portage Pa"
type input "20"
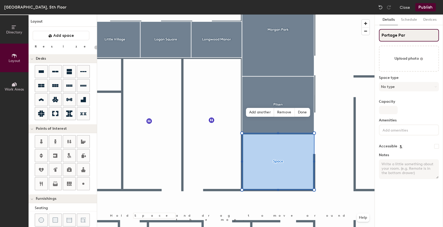
type input "Portage Park"
type input "20"
type input "Portage Park"
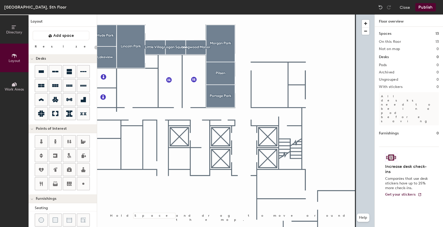
drag, startPoint x: 57, startPoint y: 36, endPoint x: 85, endPoint y: 42, distance: 28.3
click at [57, 36] on span "Add space" at bounding box center [63, 35] width 21 height 5
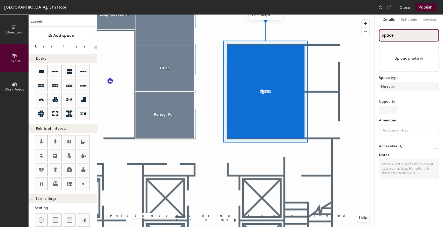
click at [354, 38] on div "Directory Layout Work Areas Layout Add space Resize Desks Points of Interest Fu…" at bounding box center [221, 121] width 443 height 213
type input "20"
type input "R"
type input "20"
type input "Ri"
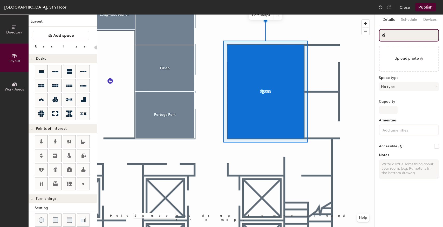
type input "20"
type input "Riv"
type input "20"
type input "River"
type input "20"
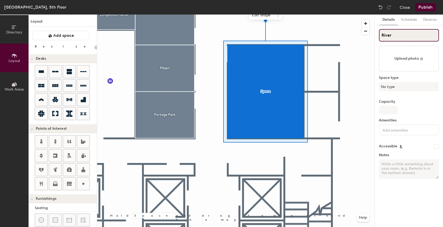
type input "Riverd"
type input "20"
type input "Riverdal"
type input "20"
type input "Riverdale"
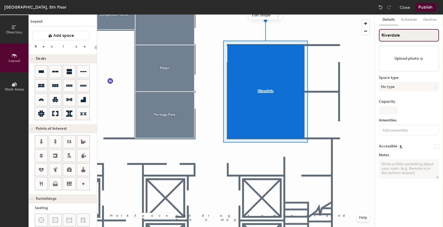
type input "20"
type input "Riverdale"
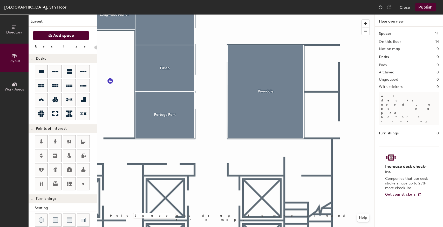
click at [70, 38] on button "Add space" at bounding box center [61, 35] width 57 height 9
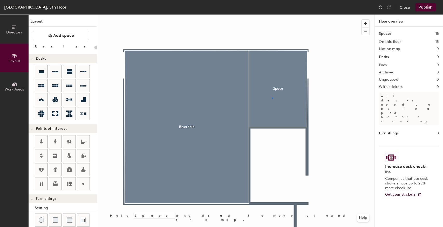
click at [272, 15] on div at bounding box center [235, 15] width 277 height 0
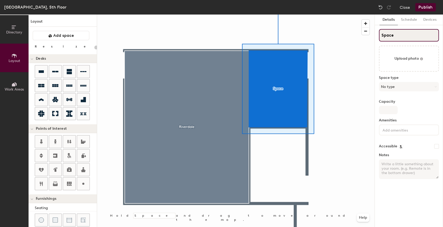
click at [374, 39] on div "Directory Layout Work Areas Layout Add space Resize Desks Points of Interest Fu…" at bounding box center [221, 121] width 443 height 213
type input "20"
type input "W"
type input "20"
type input "Was"
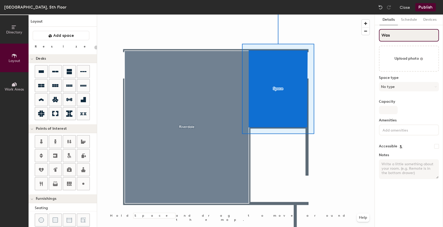
type input "20"
type input "Washing"
type input "20"
type input "Washingto"
type input "20"
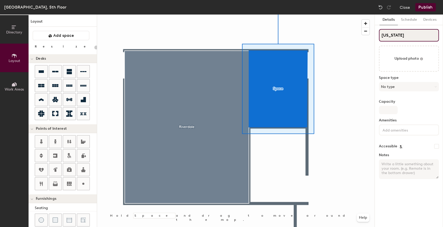
type input "Washington"
type input "20"
type input "Washington H"
type input "20"
type input "Washington Hei"
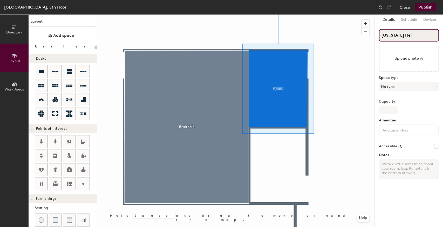
type input "20"
type input "Washington Heights"
type input "20"
type input "Washington Heights"
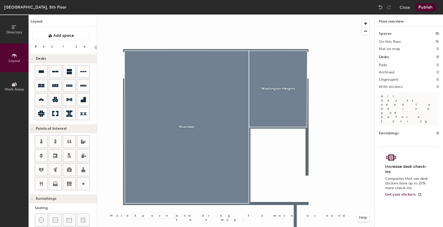
click at [62, 38] on button "Add space" at bounding box center [61, 35] width 57 height 9
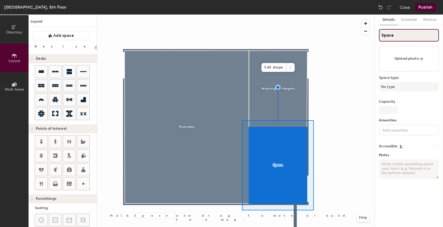
click at [364, 38] on div "Directory Layout Work Areas Layout Add space Resize Desks Points of Interest Fu…" at bounding box center [221, 121] width 443 height 213
type input "20"
type input "W"
type input "20"
type input "We"
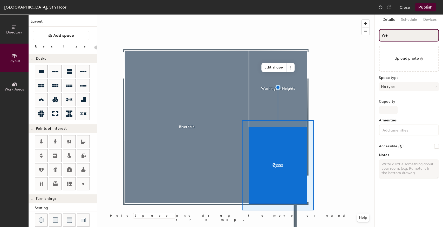
type input "20"
type input "Wed"
type input "20"
type input "We"
type input "20"
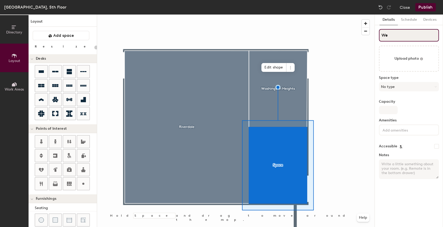
type input "Wes"
type input "20"
type input "West"
type input "20"
type input "West"
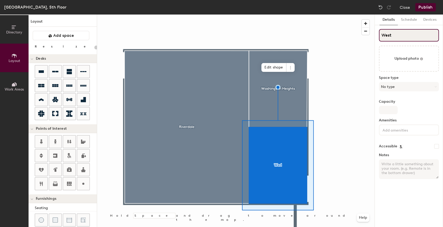
type input "20"
type input "West S"
type input "20"
type input "West Side"
type input "20"
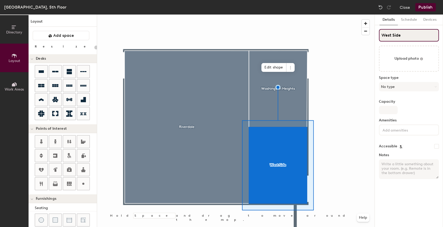
type input "West Side"
click at [334, 15] on div at bounding box center [235, 15] width 277 height 0
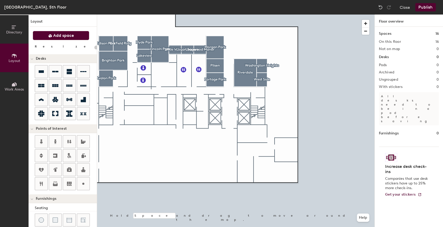
click at [55, 32] on button "Add space" at bounding box center [61, 35] width 57 height 9
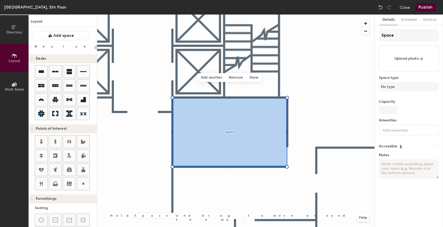
type input "20"
click at [371, 36] on div "Directory Layout Work Areas Layout Add space Resize Desks Points of Interest Fu…" at bounding box center [221, 121] width 443 height 213
type input "W"
type input "20"
type input "Wi"
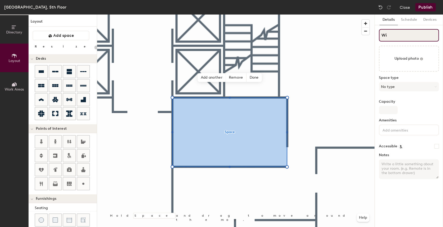
type input "20"
type input "Wick"
type input "20"
type input "Wicke"
type input "20"
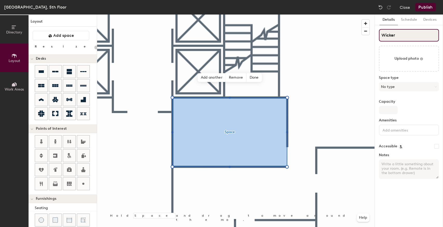
type input "Wicker"
type input "20"
type input "Wicker P"
type input "20"
type input "Wicker Park"
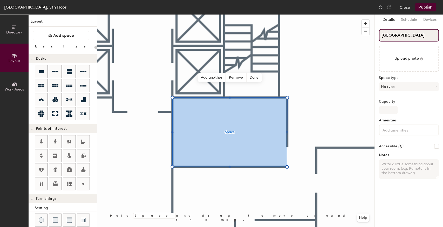
type input "20"
type input "Wicker Park"
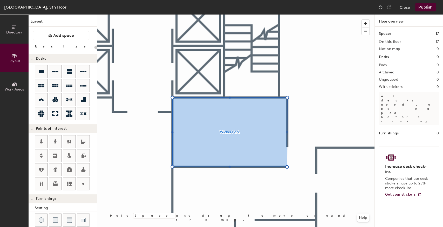
type input "20"
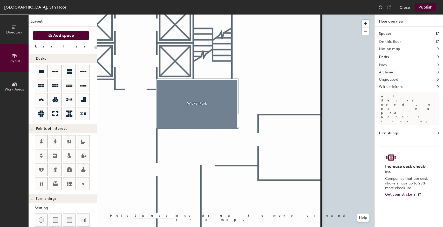
click at [67, 37] on span "Add space" at bounding box center [63, 35] width 21 height 5
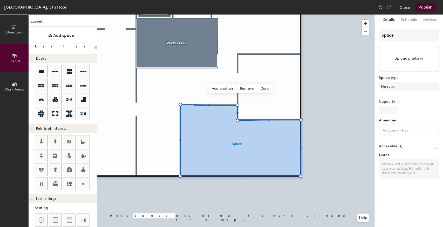
type input "20"
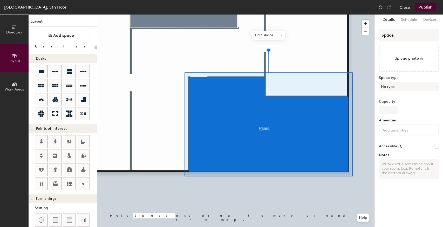
type input "20"
click at [365, 39] on div "Directory Layout Work Areas Layout Add space Resize Desks Points of Interest Fu…" at bounding box center [221, 121] width 443 height 213
type input "B"
type input "20"
type input "Bo"
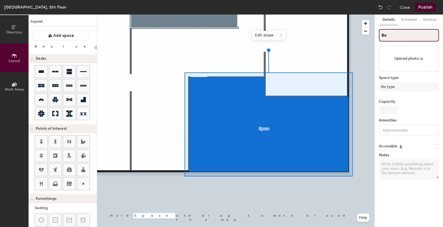
type input "20"
type input "Boar"
type input "20"
type input "Board"
type input "20"
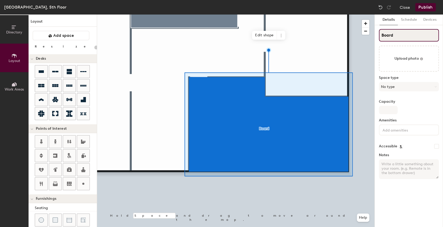
type input "Boardr"
type input "20"
type input "Boardroo"
type input "20"
type input "Boardroom"
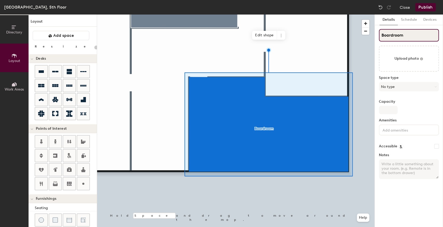
type input "20"
type input "Boardroom"
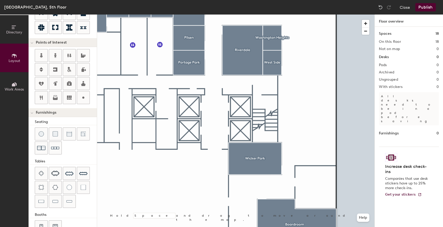
scroll to position [86, 0]
drag, startPoint x: 67, startPoint y: 202, endPoint x: 92, endPoint y: 181, distance: 32.2
click at [67, 201] on div at bounding box center [69, 201] width 12 height 12
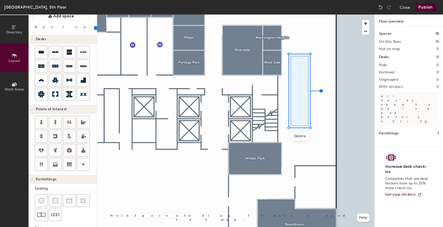
scroll to position [0, 0]
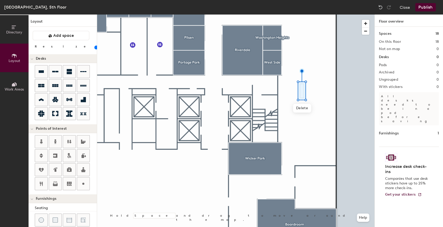
drag, startPoint x: 53, startPoint y: 47, endPoint x: 48, endPoint y: 48, distance: 5.0
click at [94, 48] on input "range" at bounding box center [94, 47] width 0 height 4
click at [316, 15] on div at bounding box center [235, 15] width 277 height 0
click at [305, 111] on span "Delete" at bounding box center [302, 108] width 18 height 9
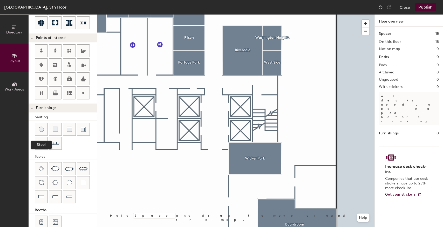
scroll to position [98, 0]
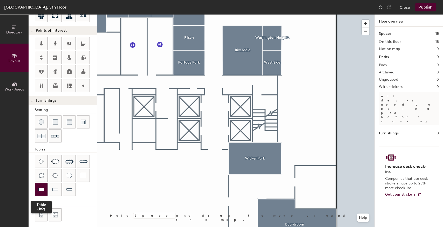
click at [38, 188] on div at bounding box center [41, 189] width 12 height 12
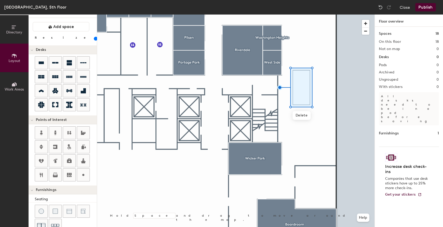
scroll to position [0, 0]
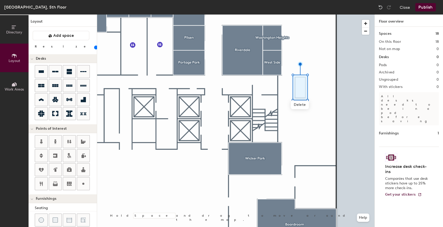
click at [94, 47] on input "range" at bounding box center [94, 47] width 0 height 4
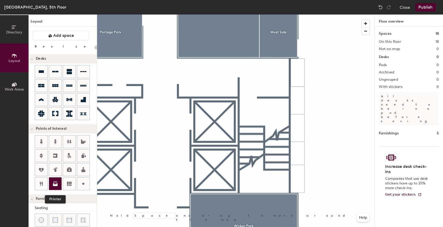
click at [53, 181] on icon at bounding box center [55, 184] width 6 height 6
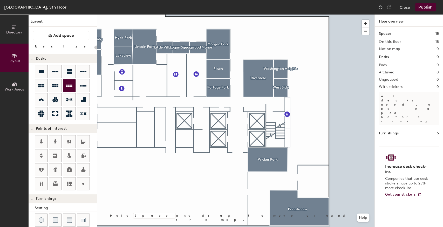
click at [71, 88] on div at bounding box center [69, 85] width 12 height 12
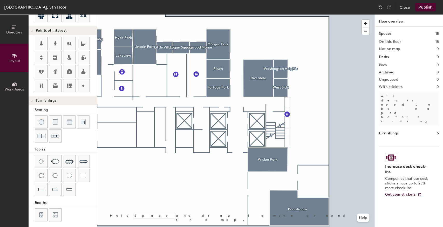
type input "100"
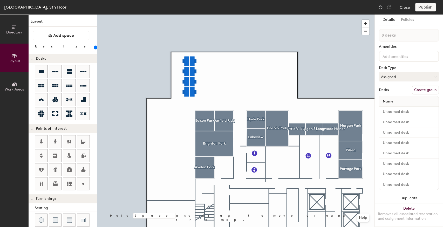
scroll to position [98, 0]
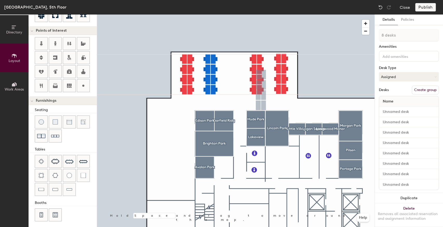
click at [226, 15] on div at bounding box center [235, 15] width 277 height 0
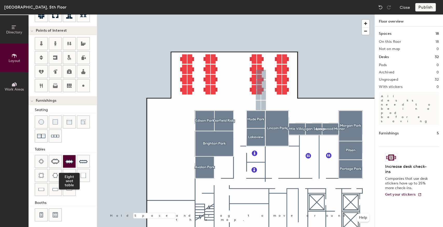
click at [71, 158] on img at bounding box center [69, 161] width 8 height 8
click at [54, 160] on img at bounding box center [55, 161] width 8 height 5
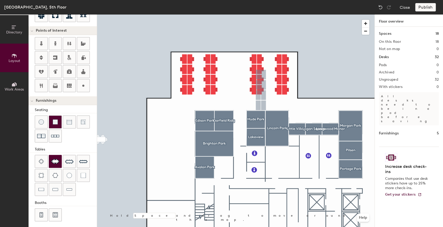
click at [53, 125] on div at bounding box center [55, 122] width 12 height 12
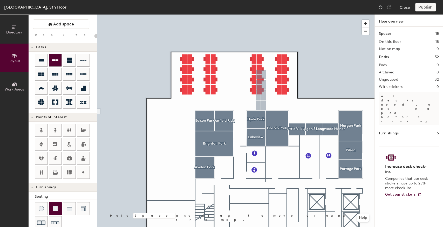
scroll to position [0, 0]
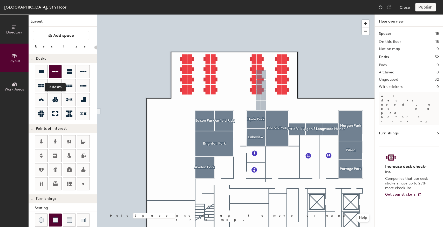
click at [52, 73] on div at bounding box center [55, 71] width 12 height 12
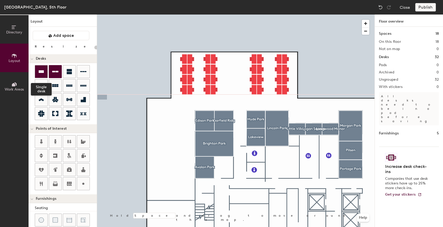
click at [42, 72] on icon at bounding box center [41, 71] width 5 height 3
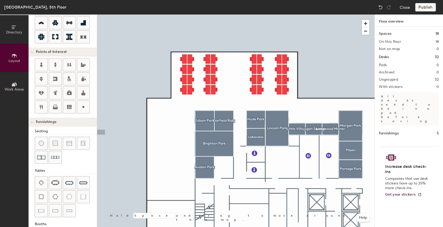
scroll to position [86, 0]
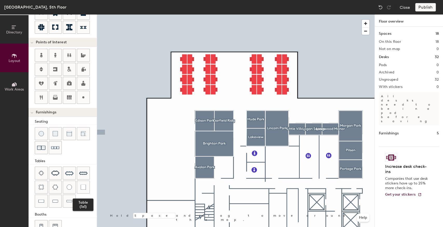
drag, startPoint x: 81, startPoint y: 185, endPoint x: 90, endPoint y: 178, distance: 11.3
click at [82, 185] on img at bounding box center [83, 187] width 5 height 5
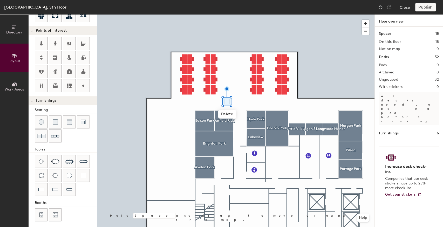
scroll to position [63, 0]
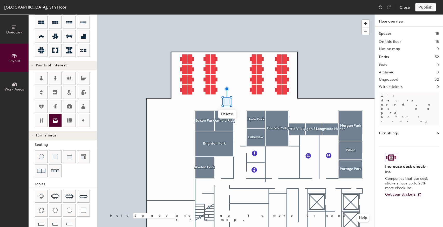
click at [57, 120] on icon at bounding box center [55, 121] width 5 height 3
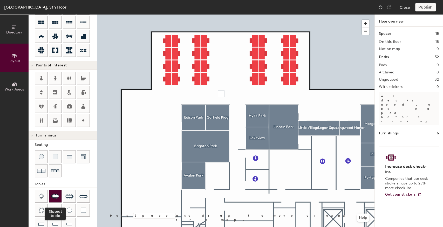
click at [53, 194] on img at bounding box center [55, 196] width 8 height 5
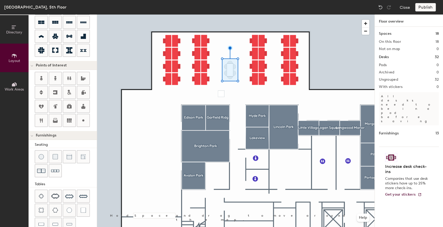
type input "20"
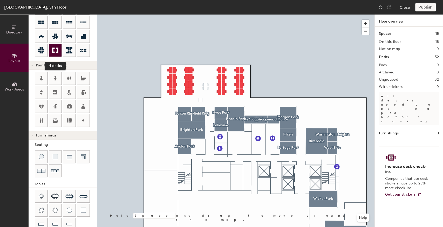
scroll to position [29, 0]
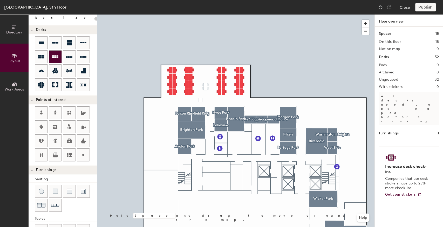
click at [56, 60] on div at bounding box center [55, 57] width 12 height 12
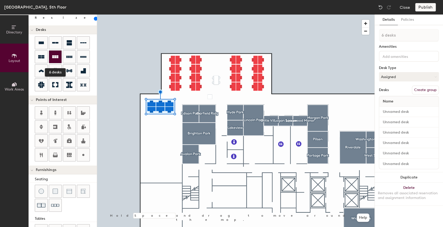
click at [57, 58] on icon at bounding box center [55, 57] width 6 height 6
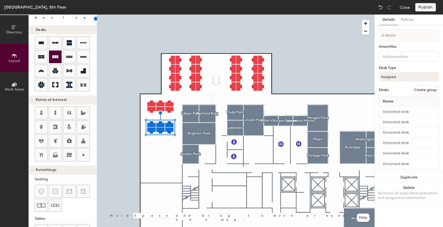
click at [56, 58] on icon at bounding box center [55, 57] width 6 height 6
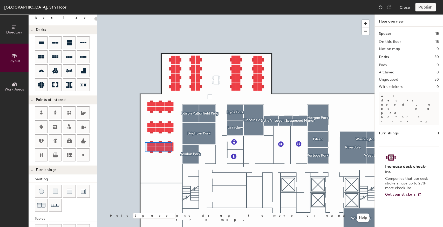
type input "100"
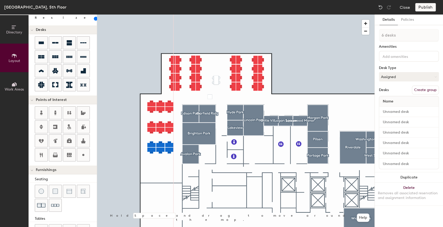
type input "1 desk"
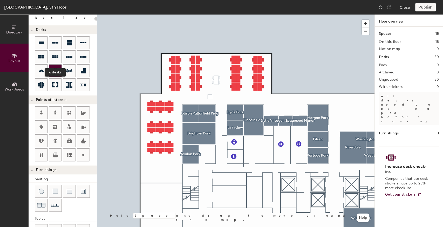
drag, startPoint x: 51, startPoint y: 57, endPoint x: 59, endPoint y: 68, distance: 13.7
click at [51, 57] on div at bounding box center [55, 57] width 12 height 12
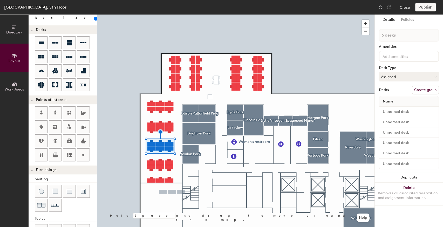
click at [181, 15] on div at bounding box center [235, 15] width 277 height 0
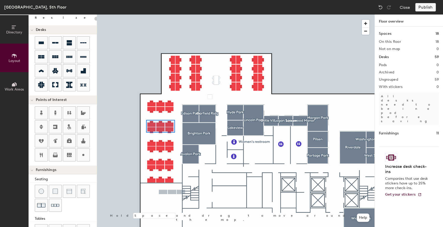
type input "100"
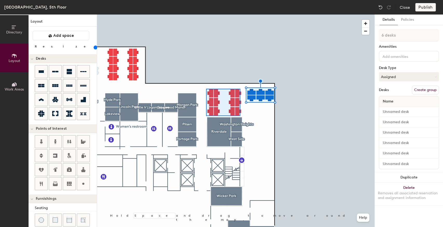
type input "120"
type input "12 desks"
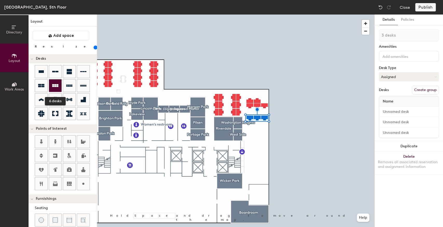
click at [57, 88] on icon at bounding box center [55, 86] width 6 height 6
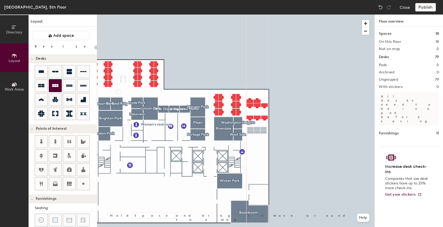
type input "100"
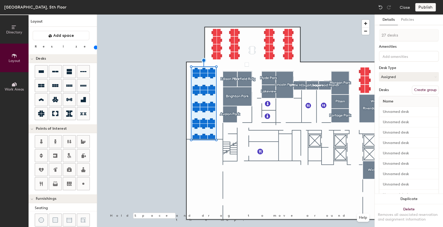
click at [420, 91] on button "Create group" at bounding box center [425, 90] width 27 height 9
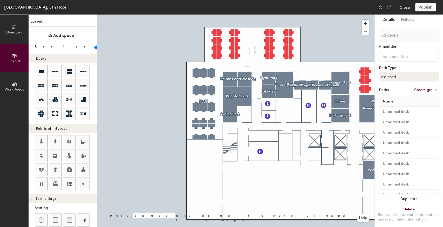
click at [434, 91] on button "Create group" at bounding box center [425, 90] width 27 height 9
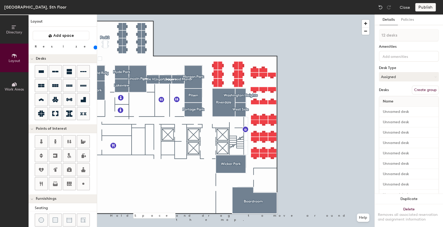
click at [429, 88] on button "Create group" at bounding box center [425, 90] width 27 height 9
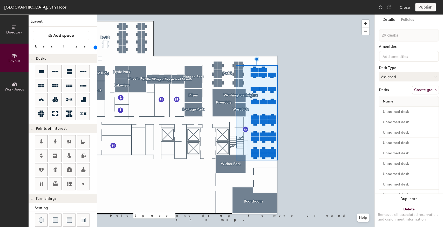
click at [421, 91] on button "Create group" at bounding box center [425, 90] width 27 height 9
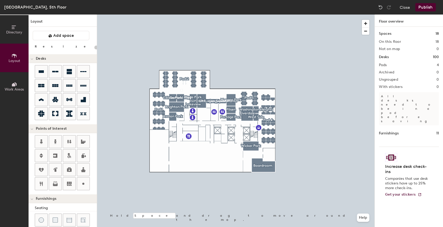
click at [429, 7] on button "Publish" at bounding box center [425, 7] width 21 height 8
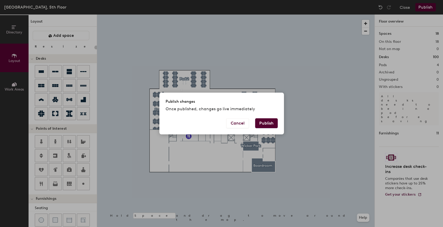
click at [262, 122] on button "Publish" at bounding box center [266, 123] width 23 height 10
type input "20"
